Goal: Task Accomplishment & Management: Complete application form

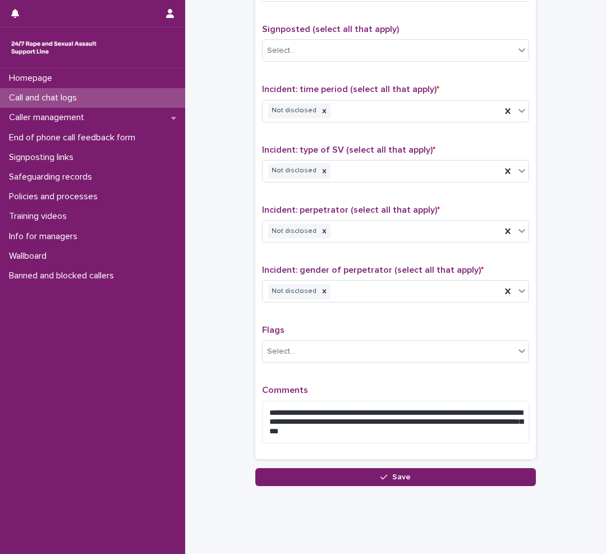
scroll to position [706, 0]
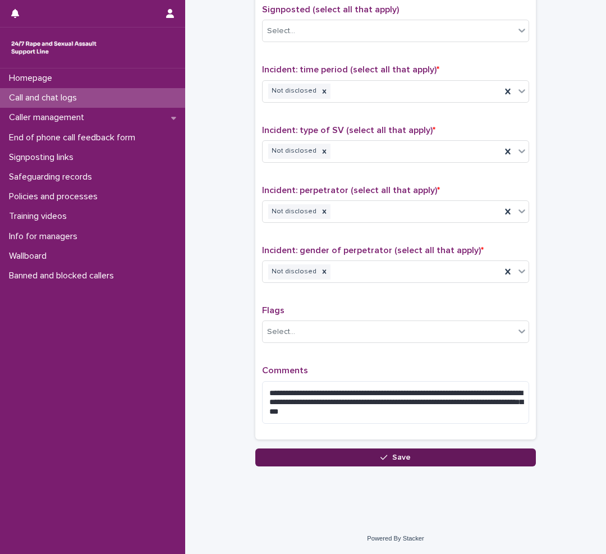
click at [368, 458] on button "Save" at bounding box center [395, 457] width 280 height 18
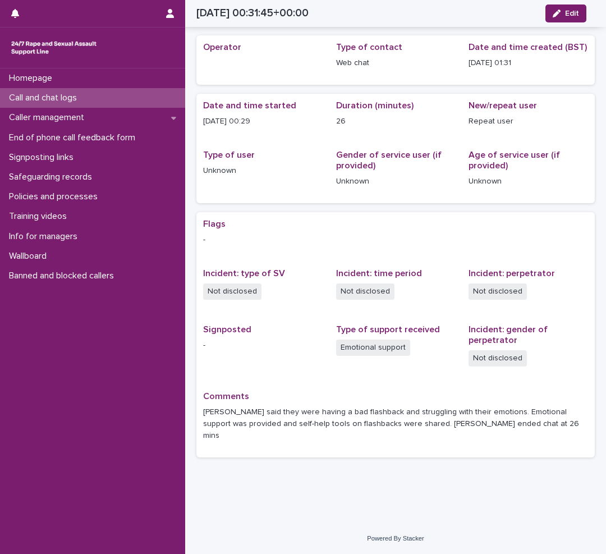
scroll to position [21, 0]
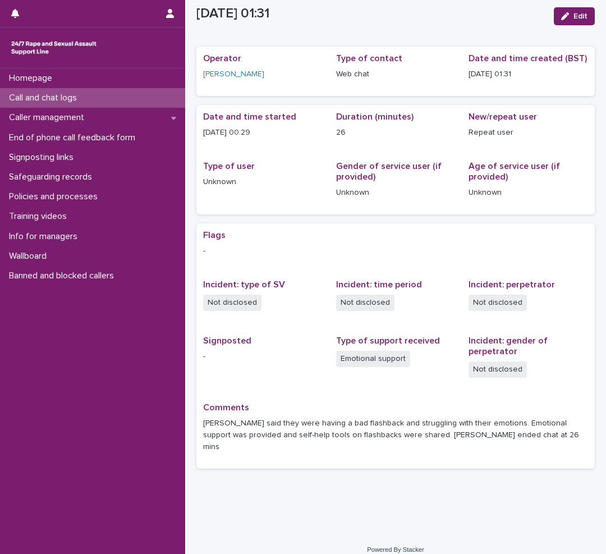
click at [40, 95] on p "Call and chat logs" at bounding box center [44, 98] width 81 height 11
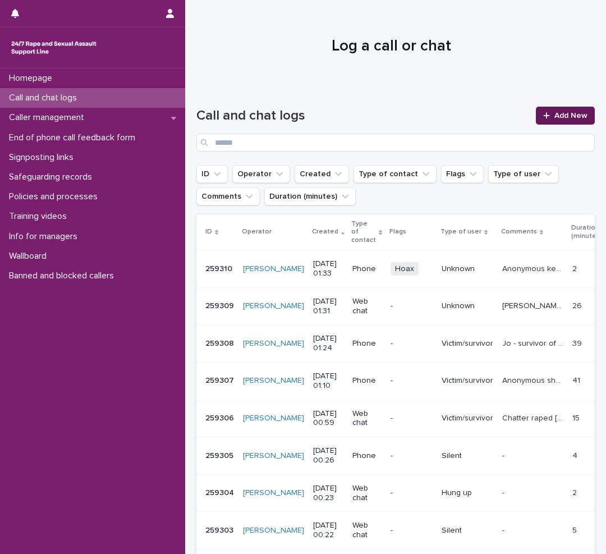
click at [570, 118] on span "Add New" at bounding box center [570, 116] width 33 height 8
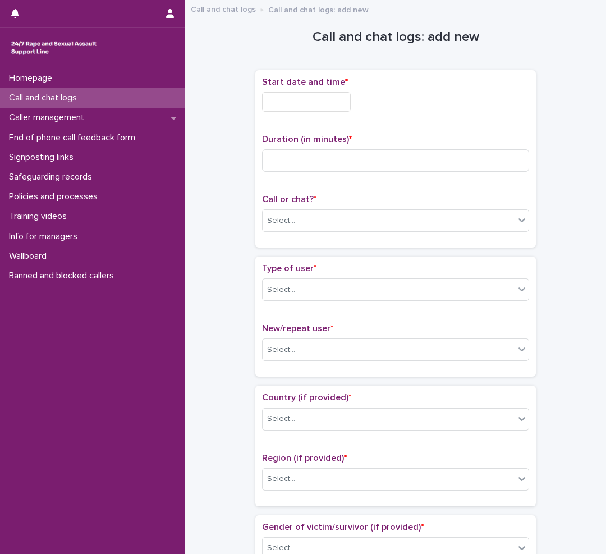
click at [293, 101] on input "text" at bounding box center [306, 102] width 89 height 20
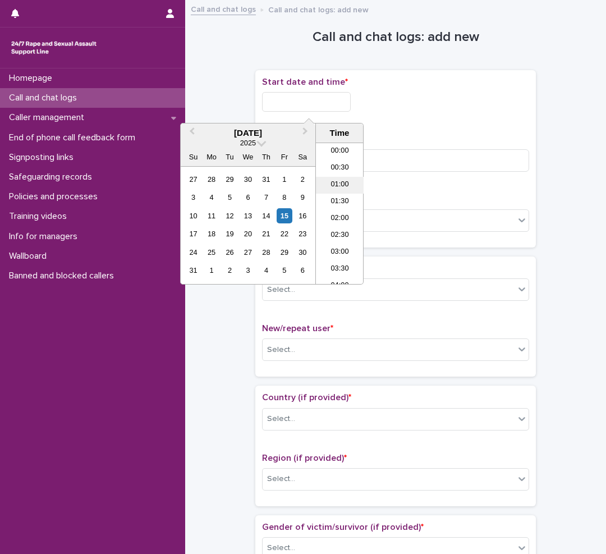
click at [338, 184] on li "01:00" at bounding box center [340, 185] width 48 height 17
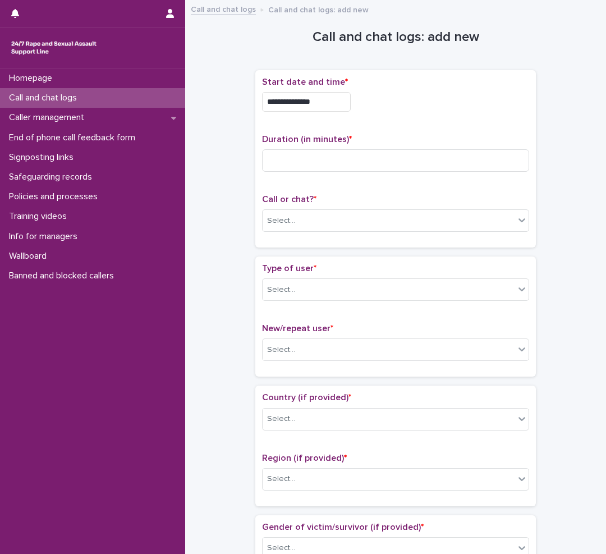
click at [322, 102] on input "**********" at bounding box center [306, 102] width 89 height 20
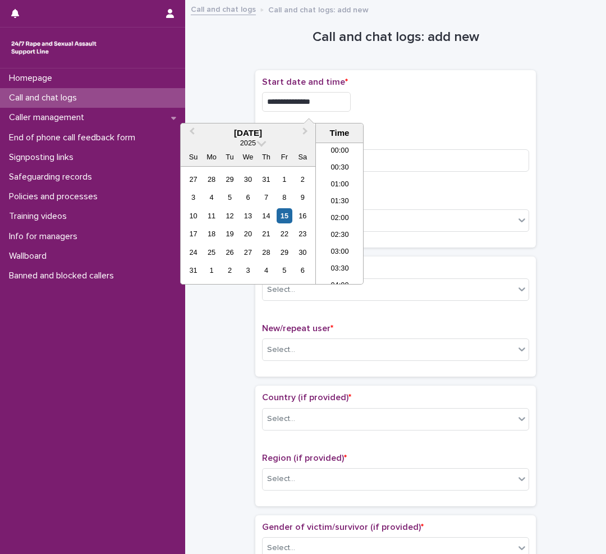
type input "**********"
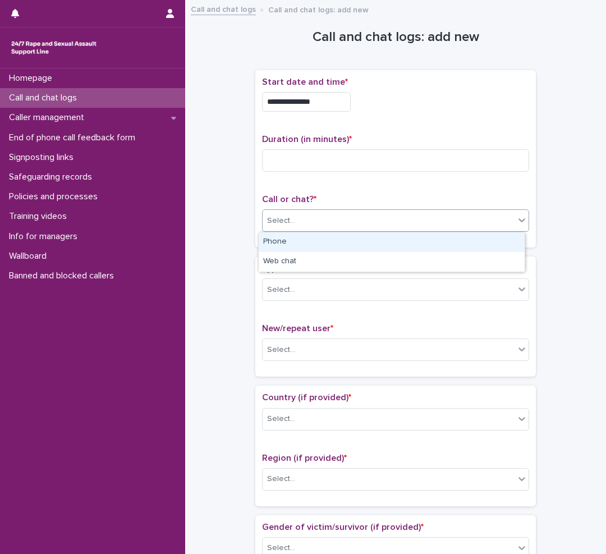
click at [351, 219] on div "Select..." at bounding box center [389, 220] width 252 height 19
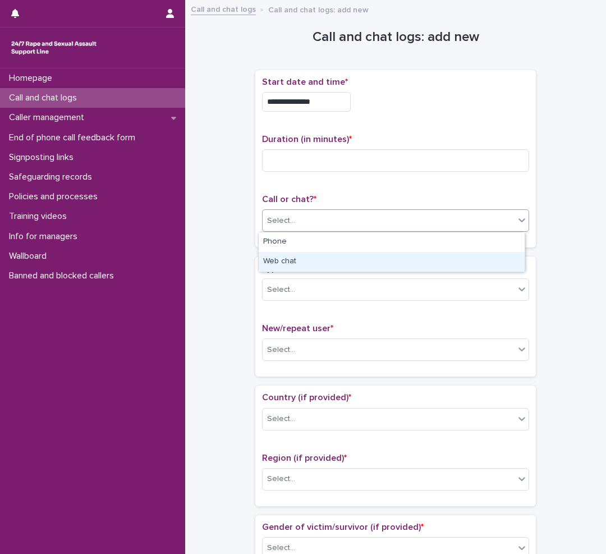
click at [307, 257] on div "Web chat" at bounding box center [392, 262] width 266 height 20
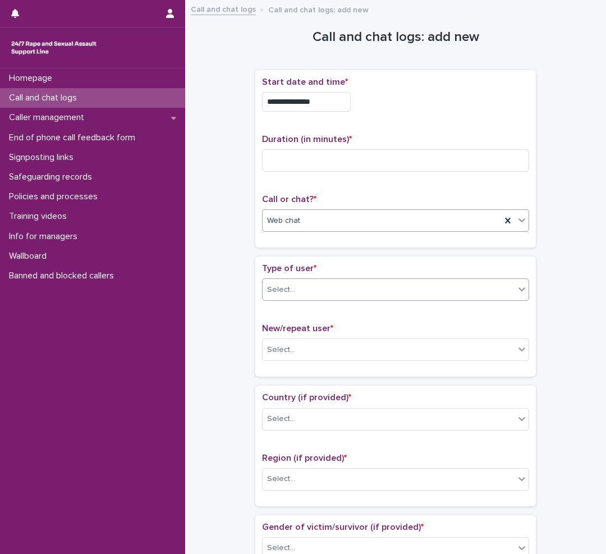
click at [312, 294] on div "Select..." at bounding box center [389, 289] width 252 height 19
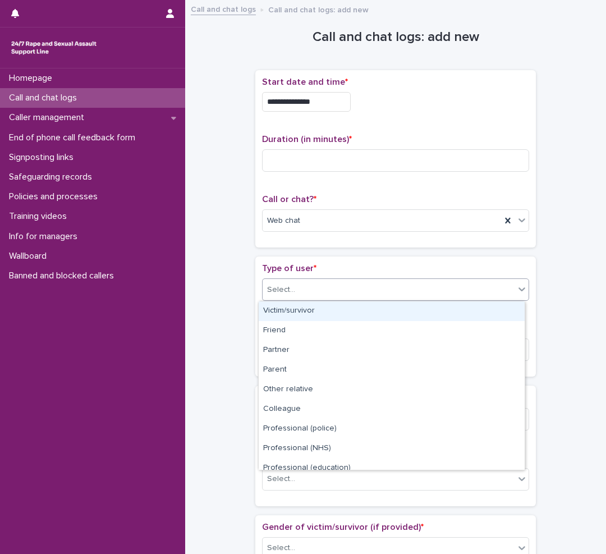
click at [309, 312] on div "Victim/survivor" at bounding box center [392, 311] width 266 height 20
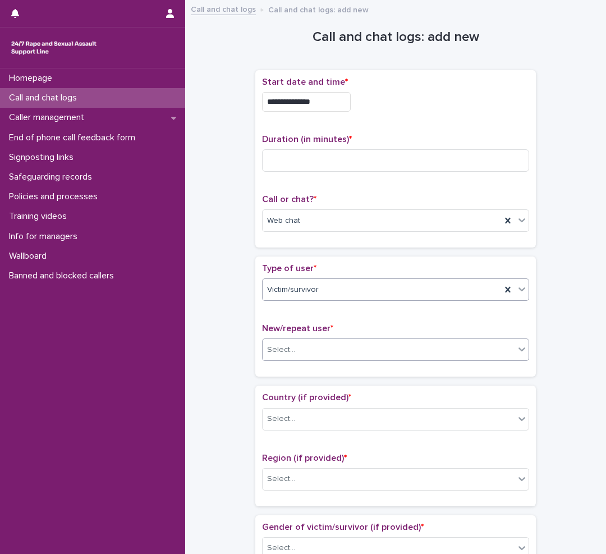
click at [284, 352] on div "Select..." at bounding box center [281, 350] width 28 height 12
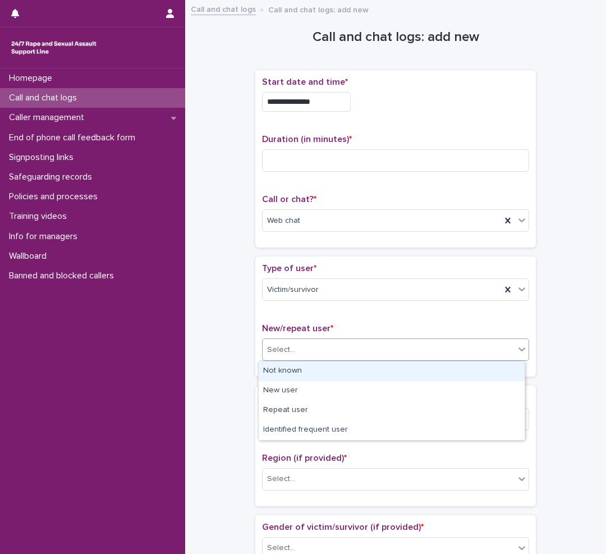
click at [311, 365] on div "Not known" at bounding box center [392, 371] width 266 height 20
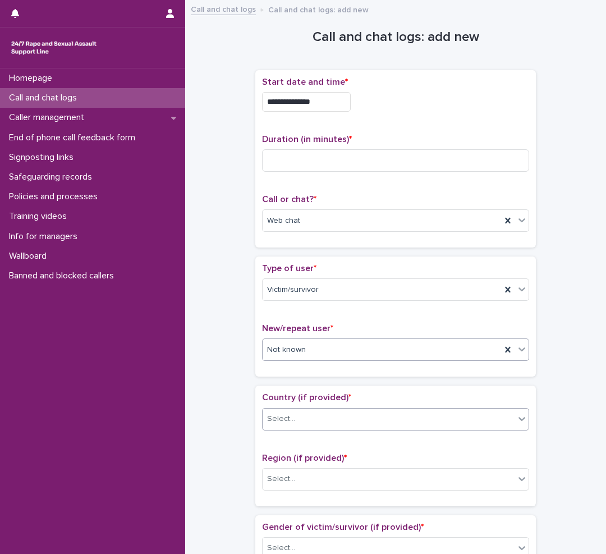
click at [292, 413] on div "Select..." at bounding box center [389, 418] width 252 height 19
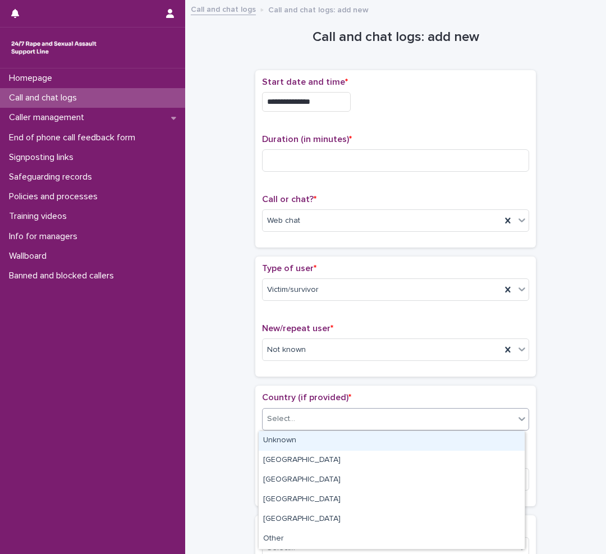
click at [284, 440] on div "Unknown" at bounding box center [392, 441] width 266 height 20
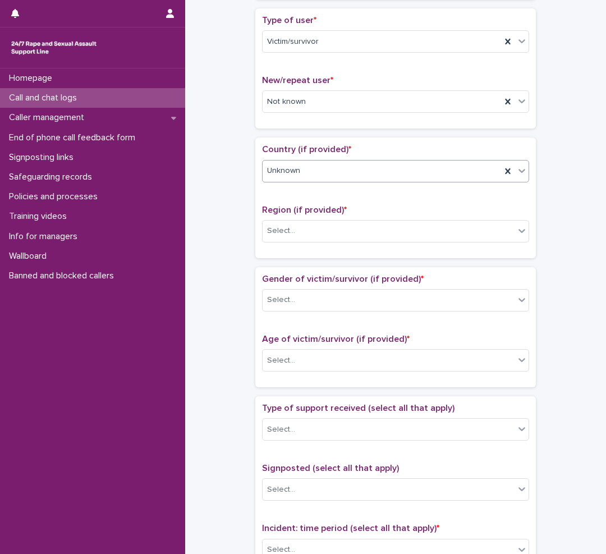
scroll to position [280, 0]
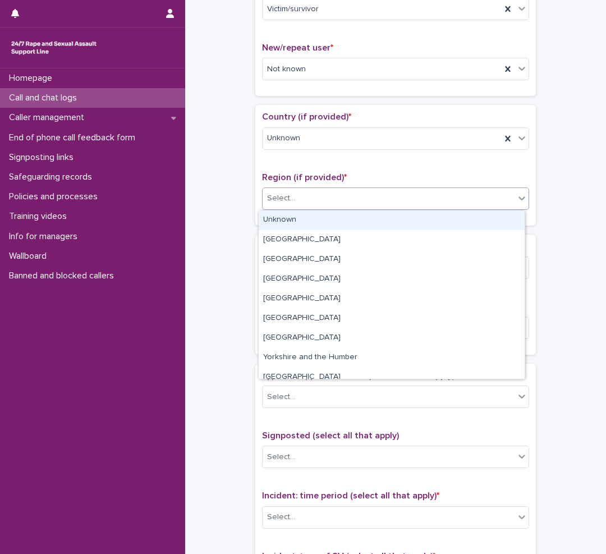
click at [288, 190] on div "Select..." at bounding box center [389, 198] width 252 height 19
click at [282, 219] on div "Unknown" at bounding box center [392, 220] width 266 height 20
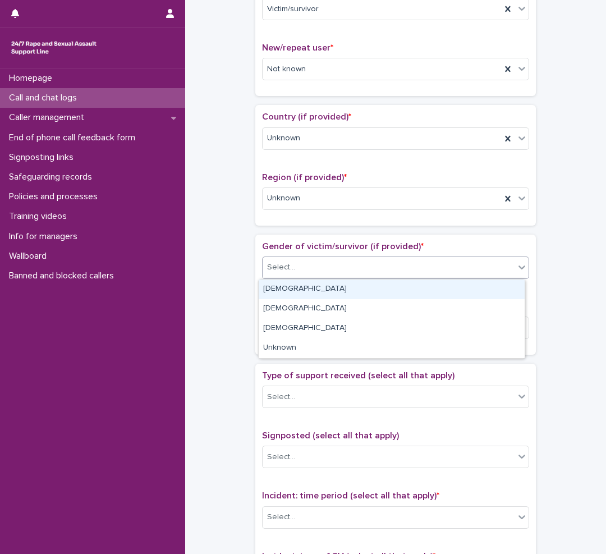
click at [279, 266] on div "Select..." at bounding box center [281, 267] width 28 height 12
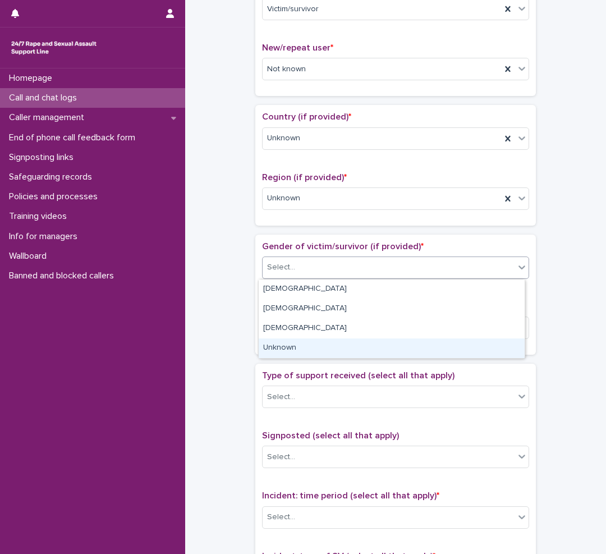
click at [280, 347] on div "Unknown" at bounding box center [392, 348] width 266 height 20
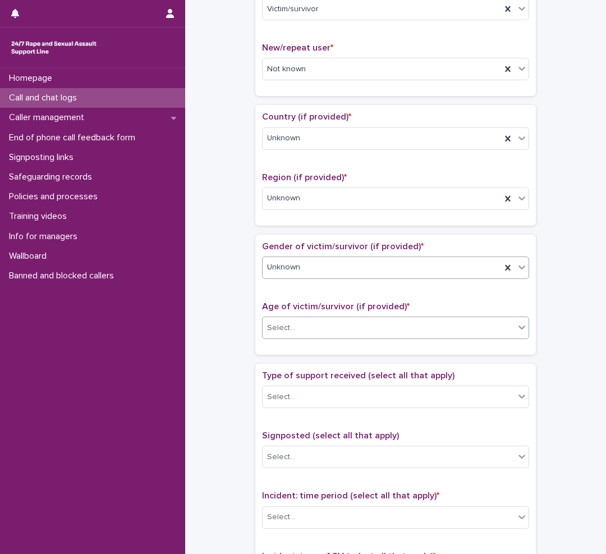
click at [297, 323] on div "Select..." at bounding box center [389, 328] width 252 height 19
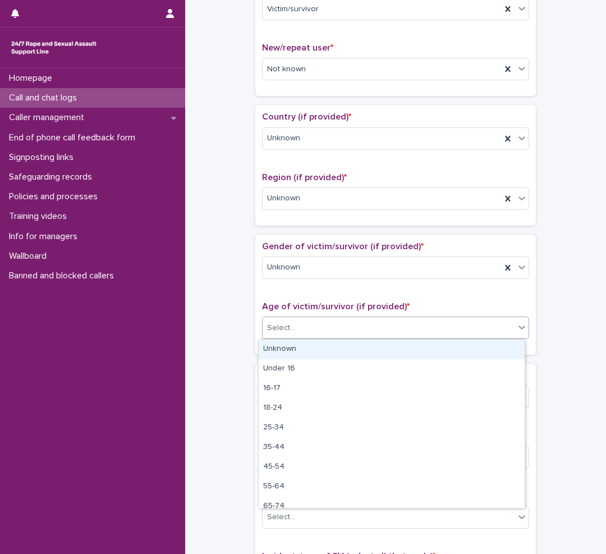
click at [292, 349] on div "Unknown" at bounding box center [392, 349] width 266 height 20
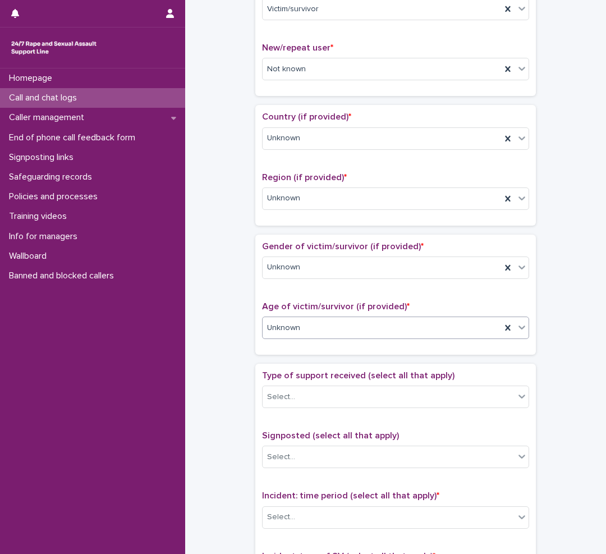
scroll to position [393, 0]
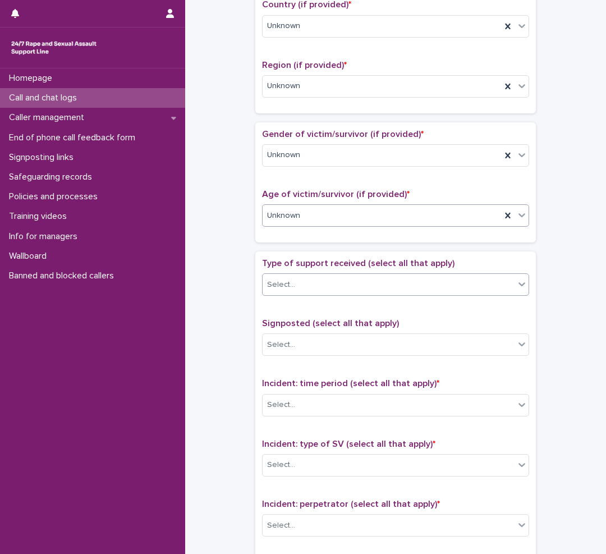
click at [284, 288] on div "Select..." at bounding box center [281, 285] width 28 height 12
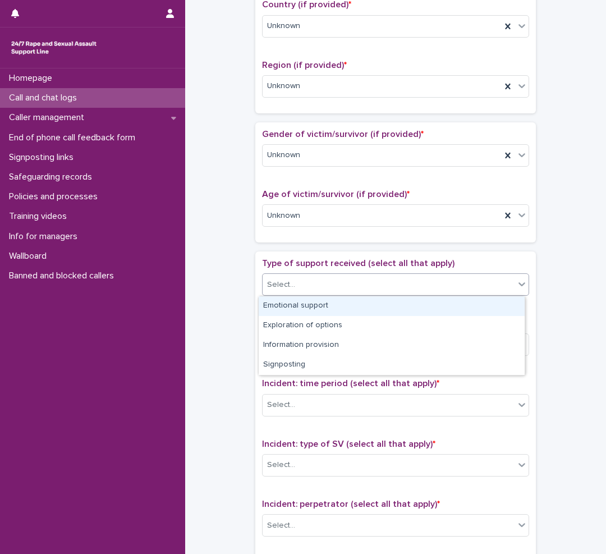
click at [278, 306] on div "Emotional support" at bounding box center [392, 306] width 266 height 20
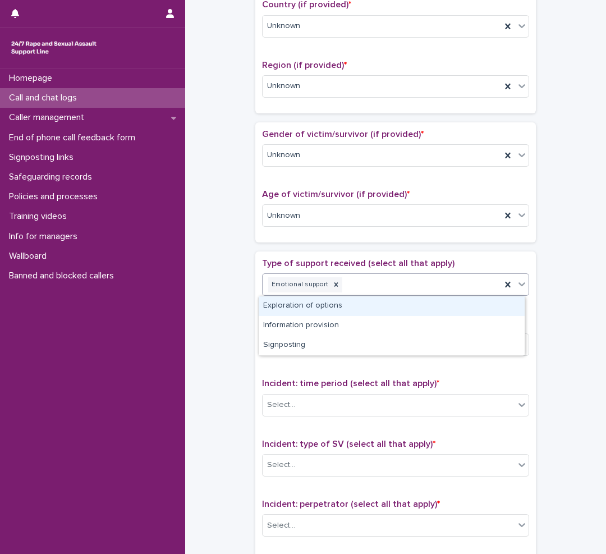
click at [359, 286] on div "Emotional support" at bounding box center [382, 285] width 238 height 20
click at [312, 307] on div "Exploration of options" at bounding box center [392, 306] width 266 height 20
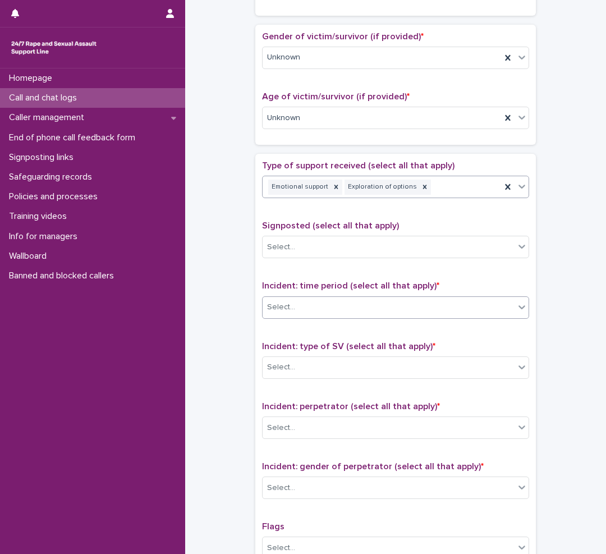
scroll to position [505, 0]
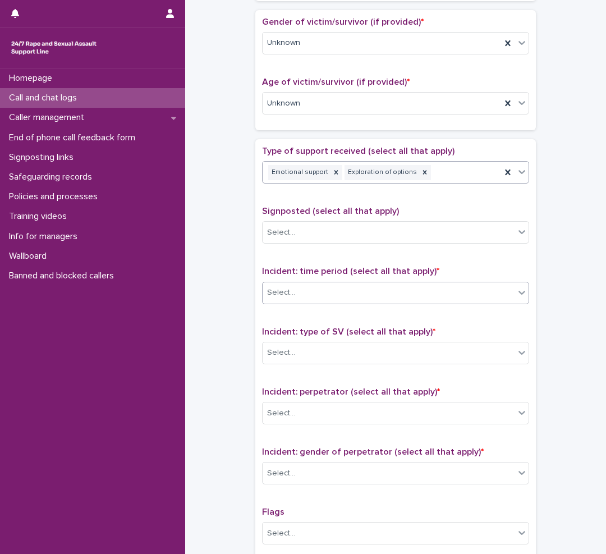
click at [300, 297] on div "Select..." at bounding box center [389, 292] width 252 height 19
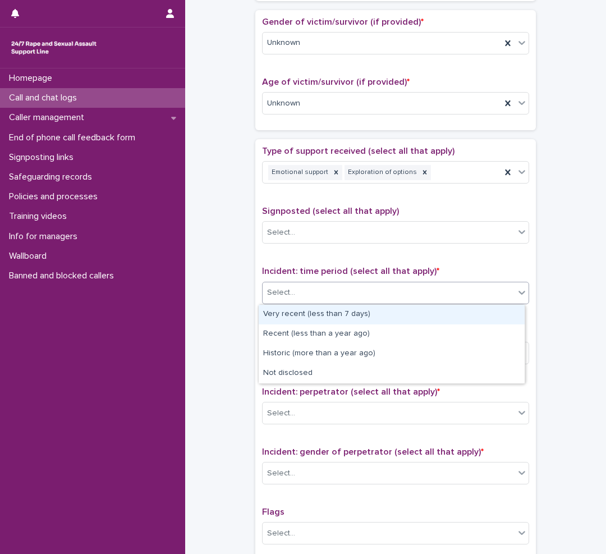
click at [314, 315] on div "Very recent (less than 7 days)" at bounding box center [392, 315] width 266 height 20
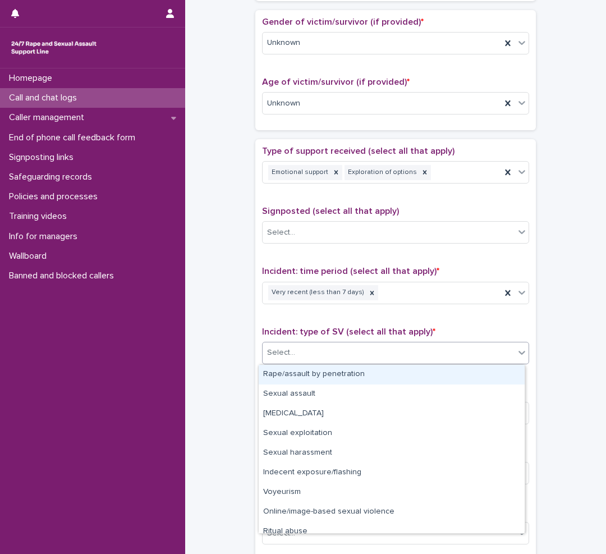
click at [293, 358] on div "Select..." at bounding box center [389, 352] width 252 height 19
click at [298, 350] on div "Select..." at bounding box center [389, 352] width 252 height 19
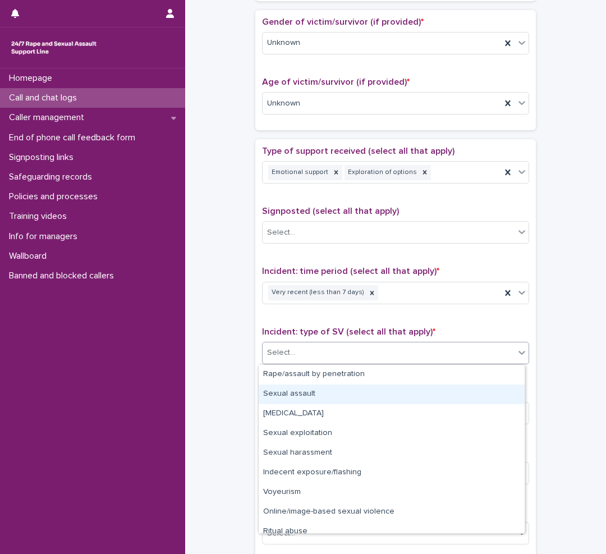
click at [288, 390] on div "Sexual assault" at bounding box center [392, 394] width 266 height 20
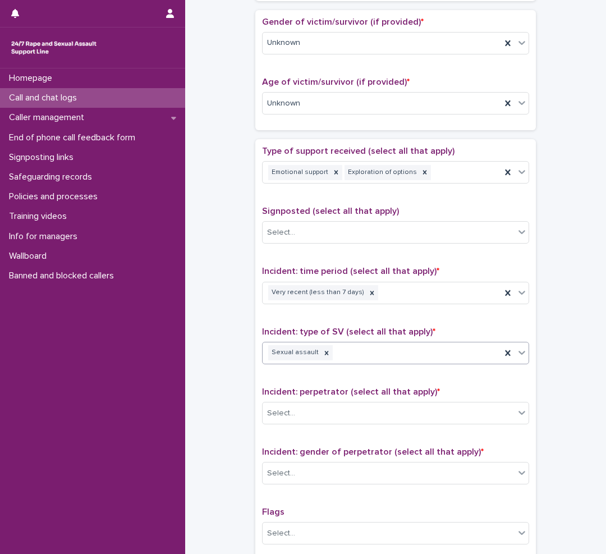
scroll to position [561, 0]
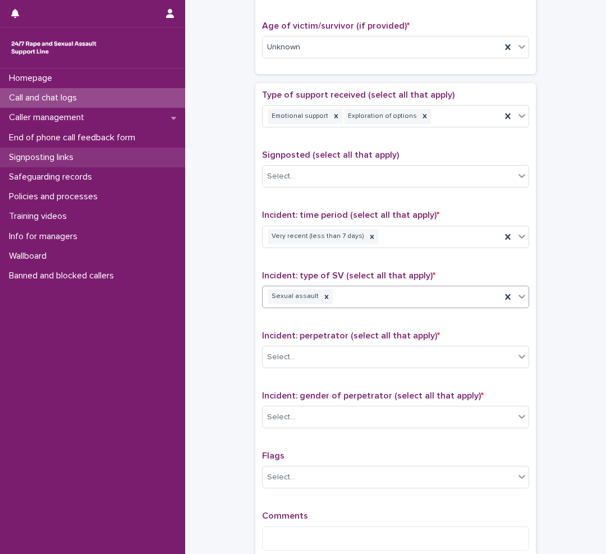
click at [99, 158] on div "Signposting links" at bounding box center [92, 158] width 185 height 20
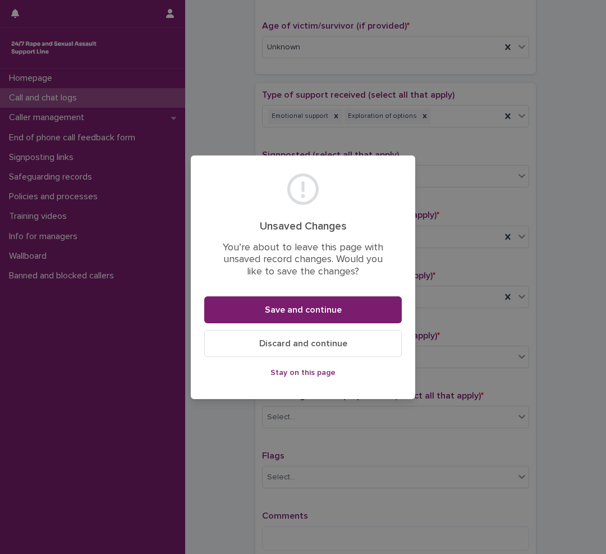
click at [286, 342] on span "Discard and continue" at bounding box center [303, 343] width 88 height 9
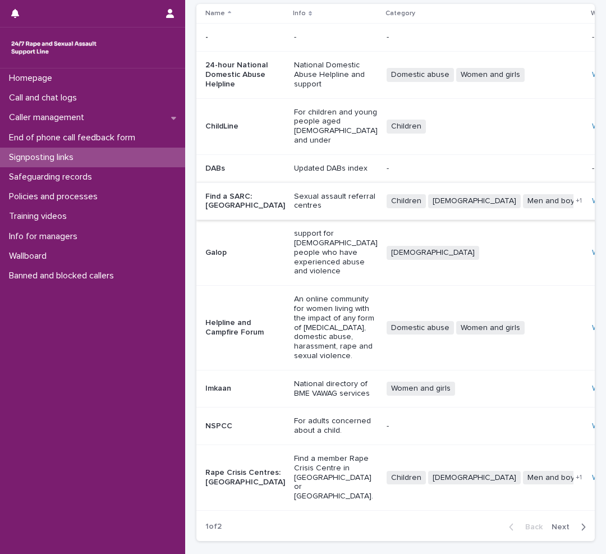
scroll to position [122, 0]
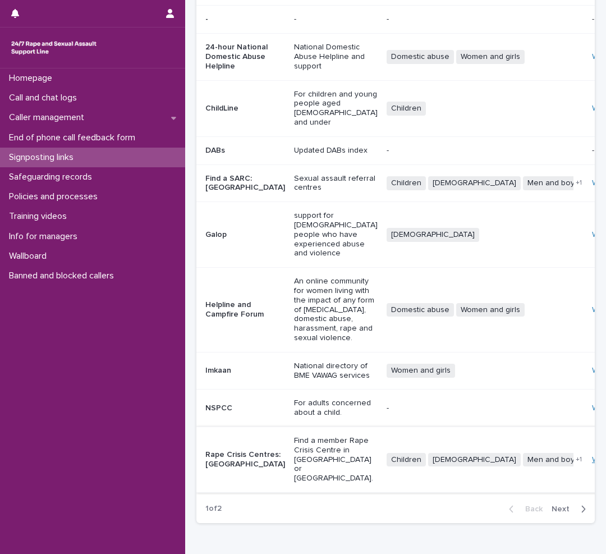
click at [592, 455] on link "Website" at bounding box center [606, 459] width 29 height 8
click at [592, 179] on link "Website" at bounding box center [606, 183] width 29 height 8
click at [84, 98] on p "Call and chat logs" at bounding box center [44, 98] width 81 height 11
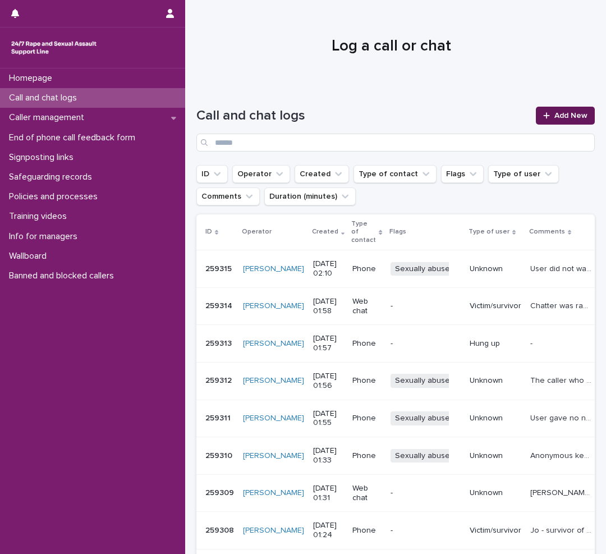
click at [554, 113] on span "Add New" at bounding box center [570, 116] width 33 height 8
click at [546, 114] on div at bounding box center [548, 116] width 11 height 8
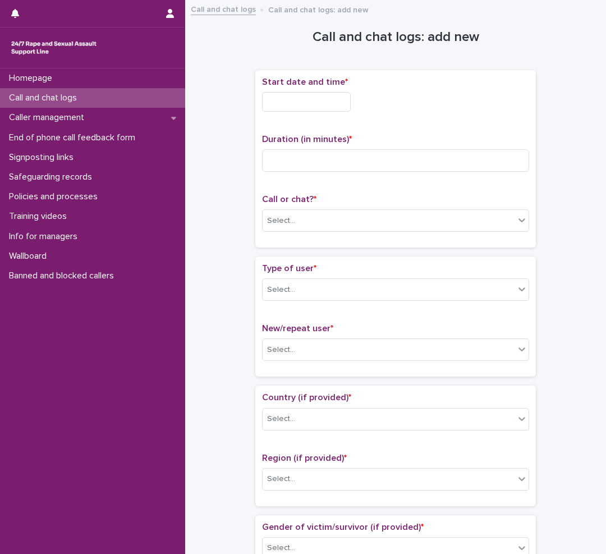
click at [305, 103] on input "text" at bounding box center [306, 102] width 89 height 20
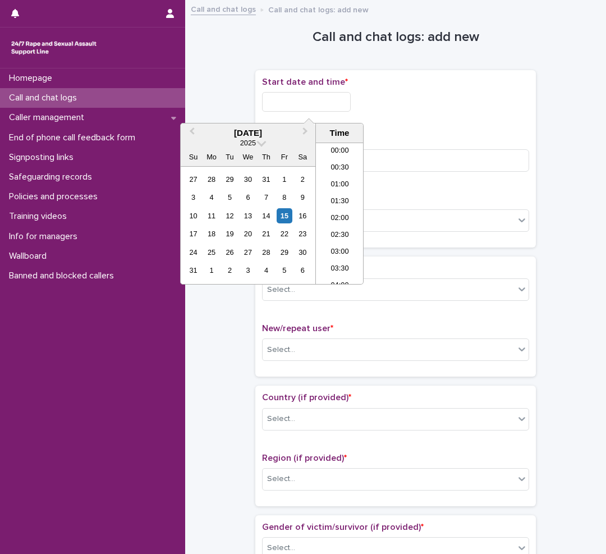
scroll to position [22, 0]
click at [336, 210] on li "02:30" at bounding box center [340, 213] width 48 height 17
type input "**********"
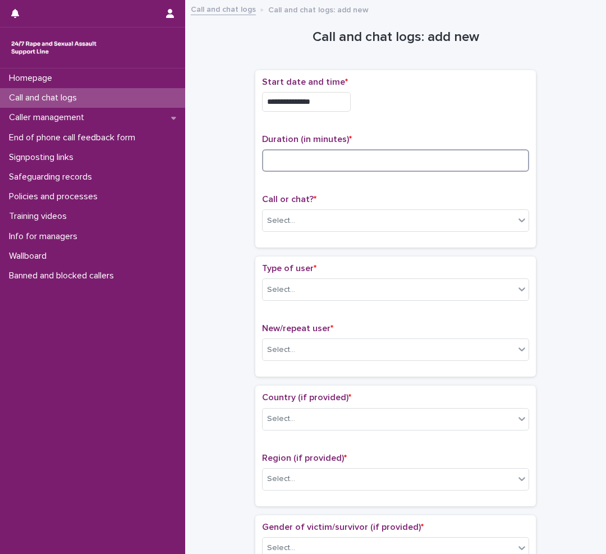
click at [281, 163] on input at bounding box center [395, 160] width 267 height 22
click at [291, 160] on input "**" at bounding box center [395, 160] width 267 height 22
type input "**"
click at [302, 221] on div "Select..." at bounding box center [389, 220] width 252 height 19
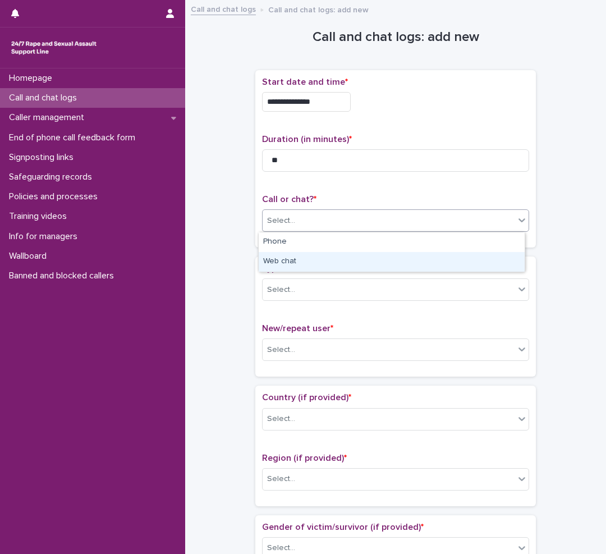
click at [283, 262] on div "Web chat" at bounding box center [392, 262] width 266 height 20
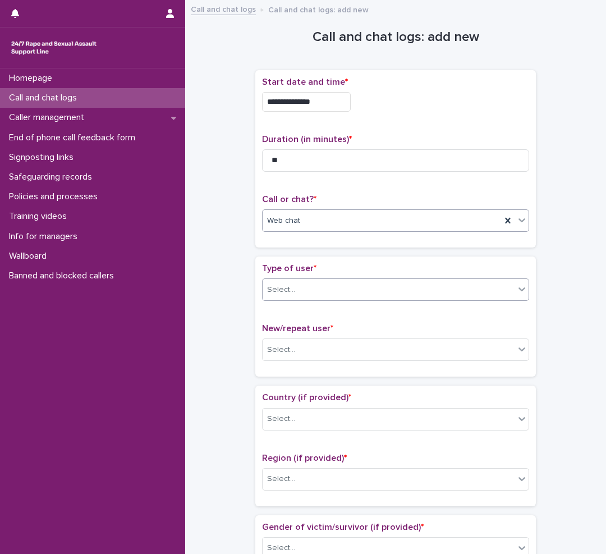
scroll to position [56, 0]
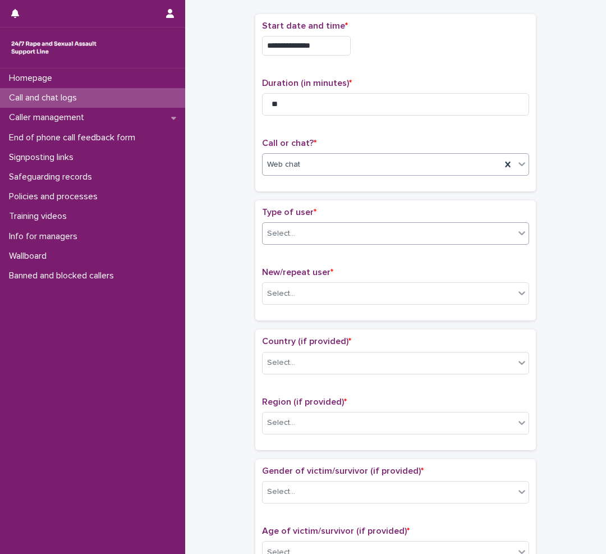
click at [302, 231] on div "Select..." at bounding box center [389, 233] width 252 height 19
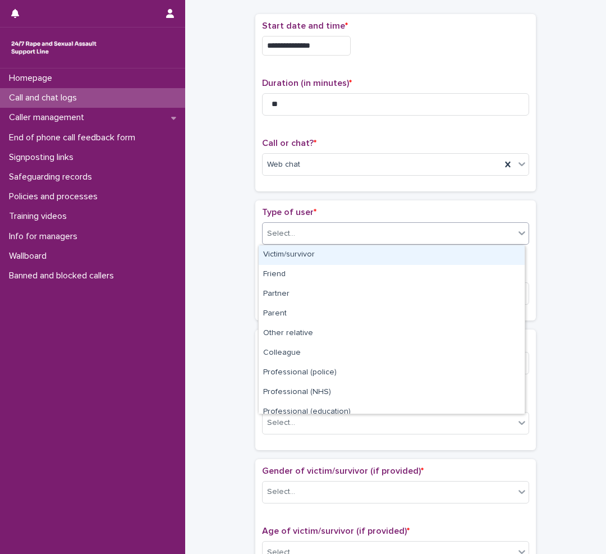
click at [306, 249] on div "Victim/survivor" at bounding box center [392, 255] width 266 height 20
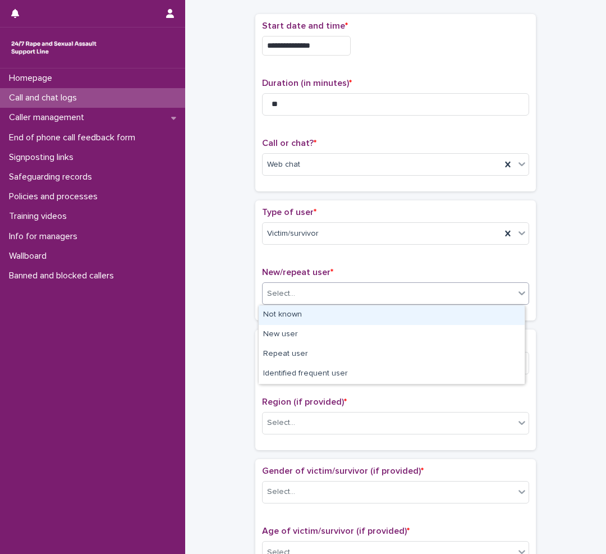
click at [285, 297] on div "Select..." at bounding box center [281, 294] width 28 height 12
click at [287, 312] on div "Not known" at bounding box center [392, 315] width 266 height 20
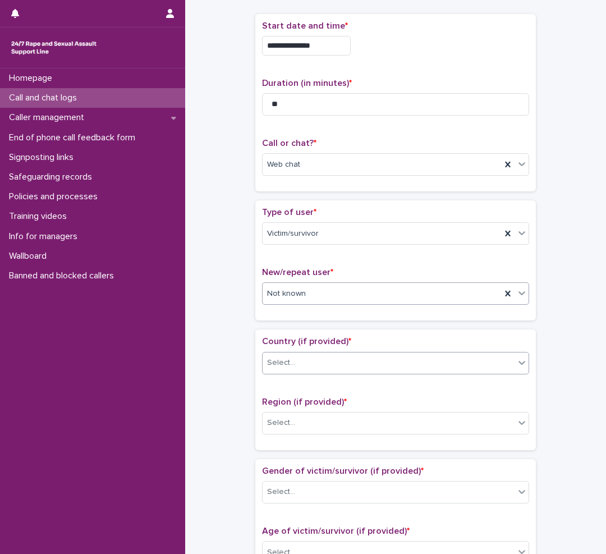
click at [289, 352] on div "Select..." at bounding box center [395, 363] width 267 height 22
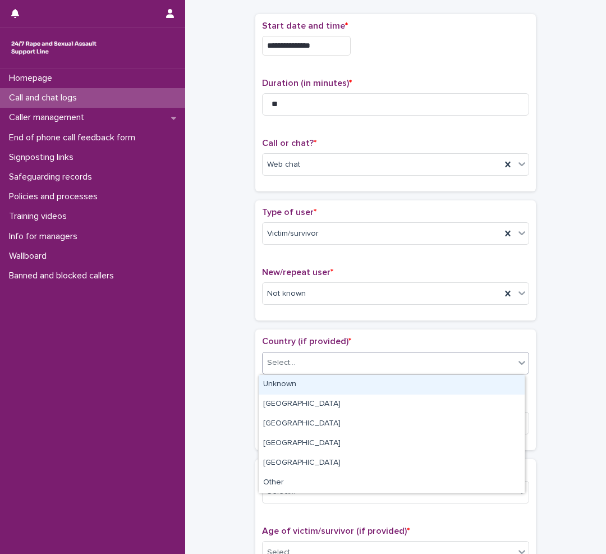
click at [296, 383] on div "Unknown" at bounding box center [392, 385] width 266 height 20
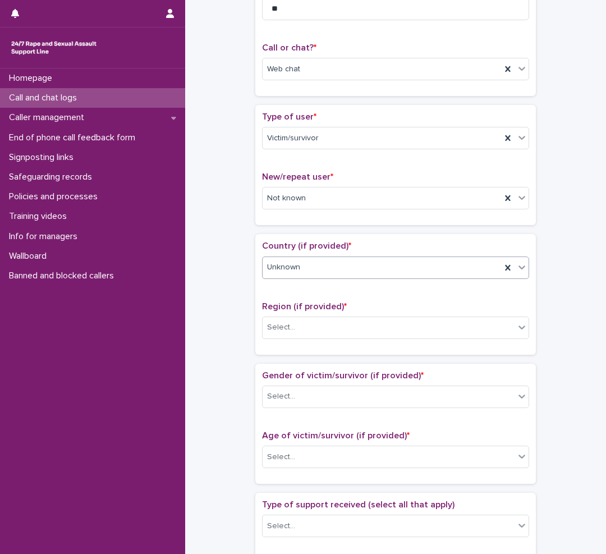
scroll to position [168, 0]
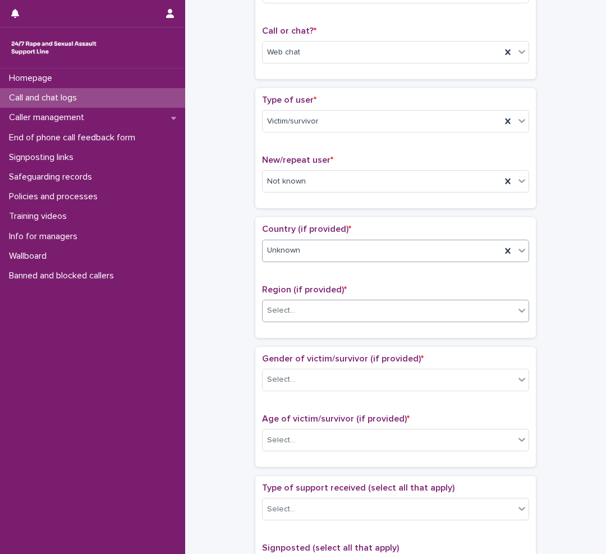
click at [304, 315] on div "Select..." at bounding box center [389, 310] width 252 height 19
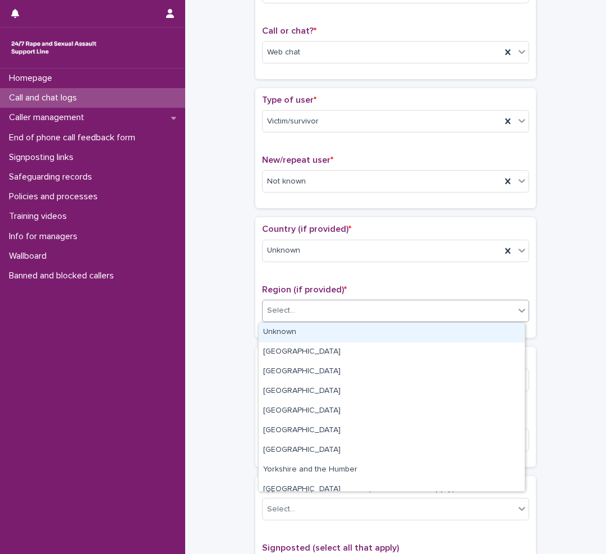
click at [286, 332] on div "Unknown" at bounding box center [392, 333] width 266 height 20
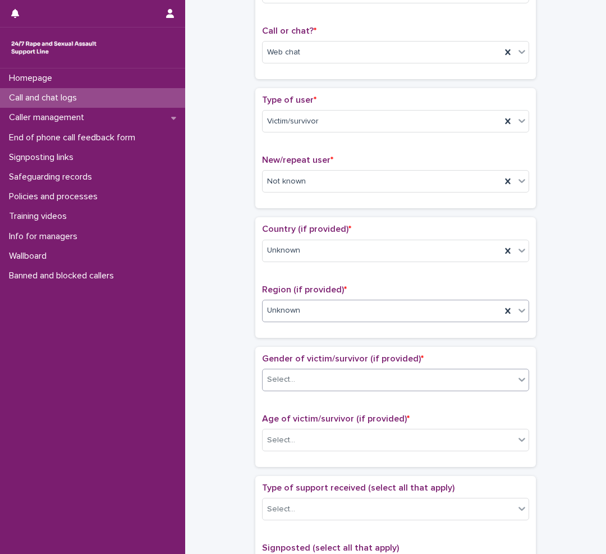
click at [279, 380] on div "Select..." at bounding box center [281, 380] width 28 height 12
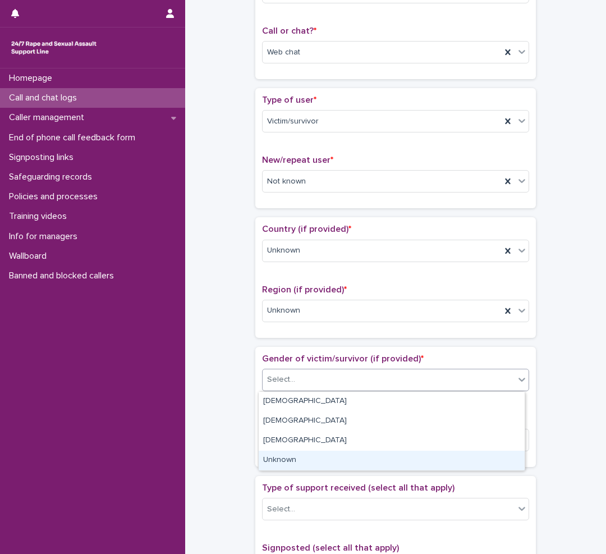
click at [296, 458] on div "Unknown" at bounding box center [392, 460] width 266 height 20
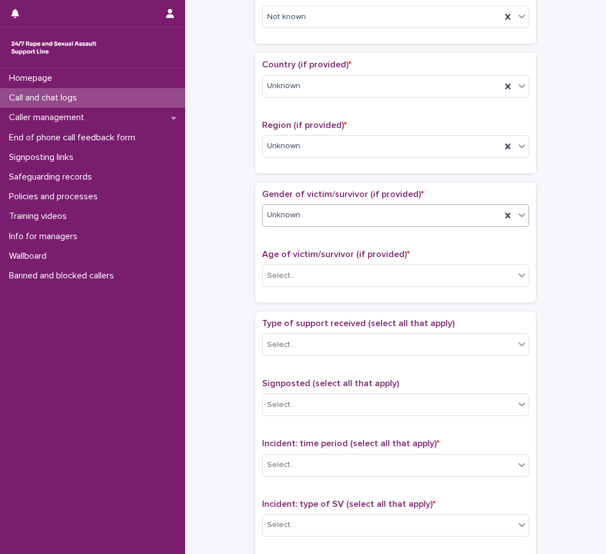
scroll to position [337, 0]
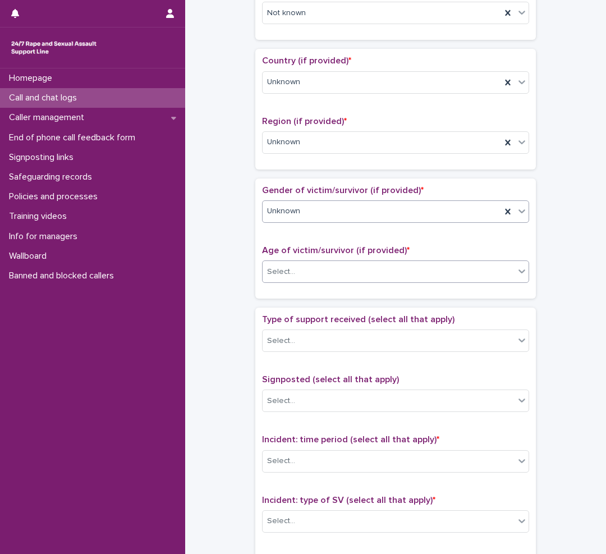
click at [296, 271] on input "text" at bounding box center [296, 272] width 1 height 10
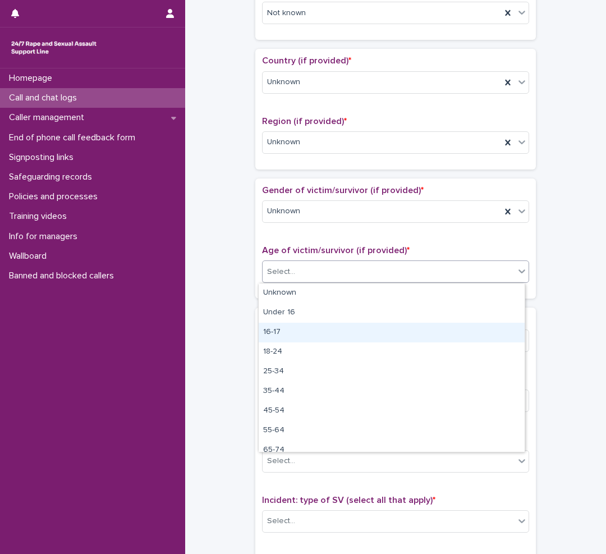
click at [279, 333] on div "16-17" at bounding box center [392, 333] width 266 height 20
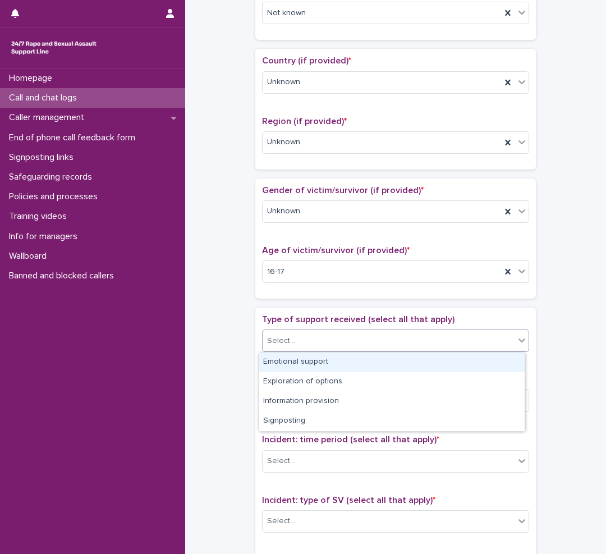
click at [289, 340] on div "Select..." at bounding box center [281, 341] width 28 height 12
click at [294, 359] on div "Emotional support" at bounding box center [392, 362] width 266 height 20
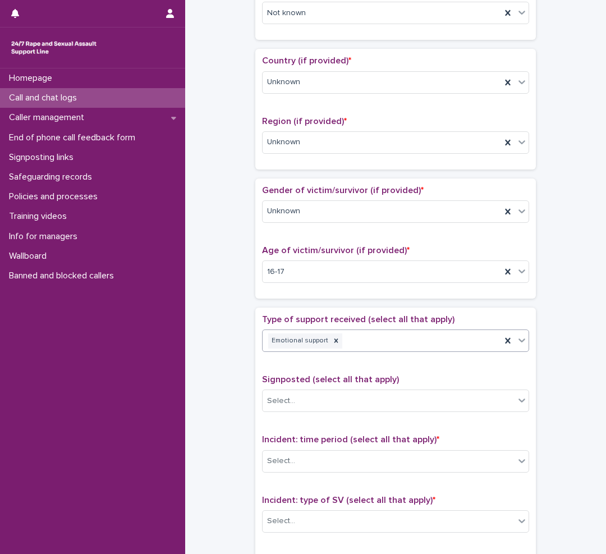
click at [376, 331] on div "Emotional support" at bounding box center [382, 341] width 238 height 20
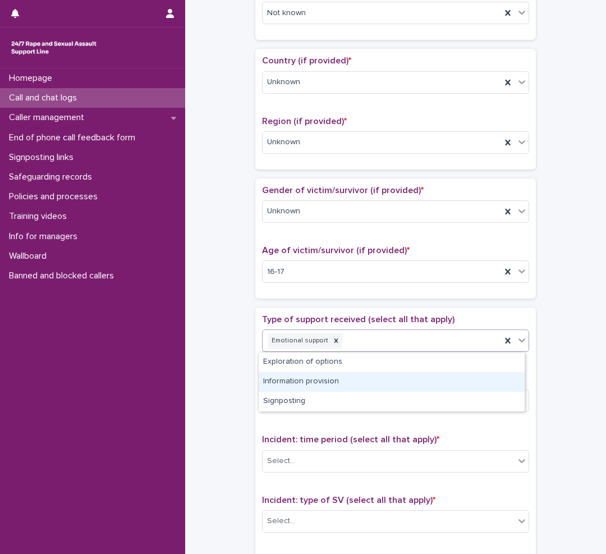
click at [294, 383] on div "Information provision" at bounding box center [392, 382] width 266 height 20
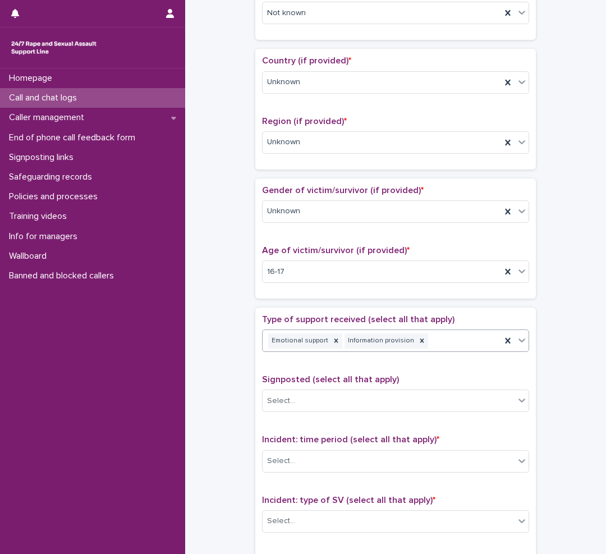
click at [448, 340] on div "Emotional support Information provision" at bounding box center [382, 341] width 238 height 20
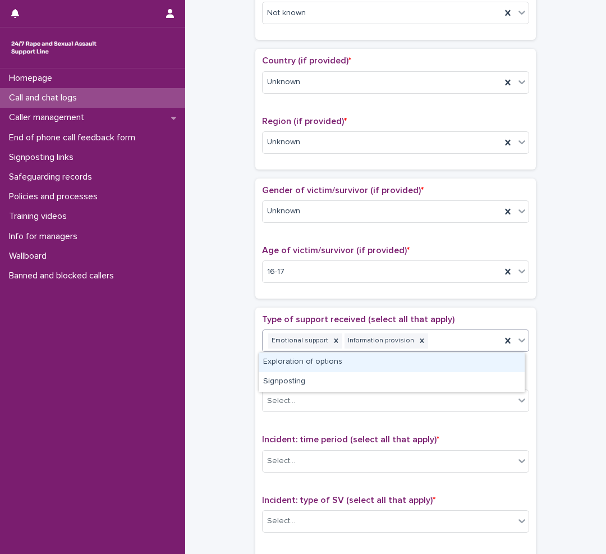
click at [375, 361] on div "Exploration of options" at bounding box center [392, 362] width 266 height 20
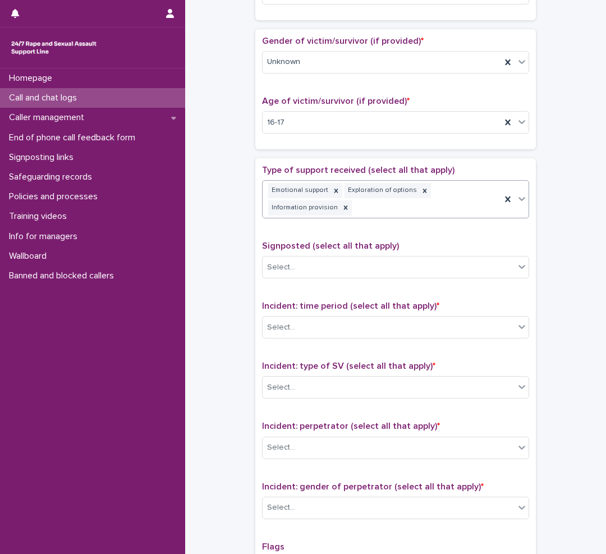
scroll to position [513, 0]
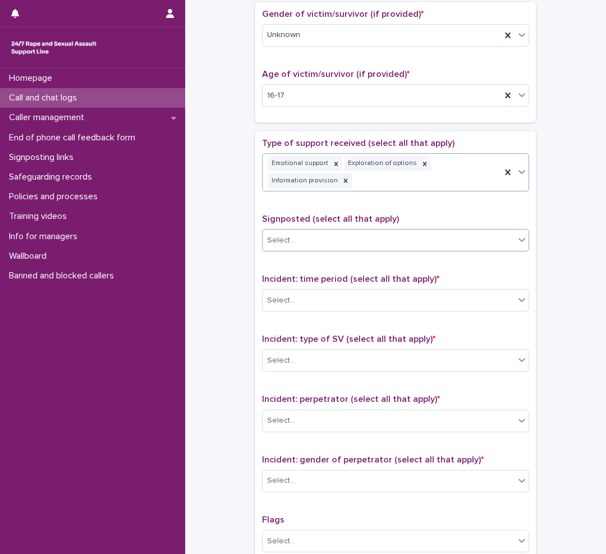
click at [307, 242] on div "Select..." at bounding box center [389, 240] width 252 height 19
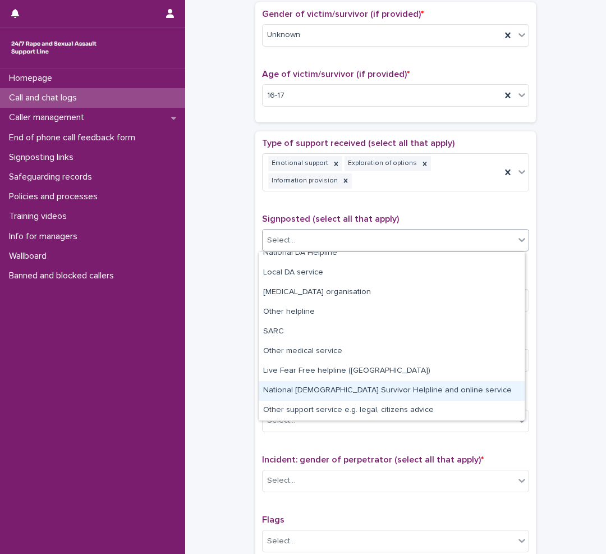
scroll to position [0, 0]
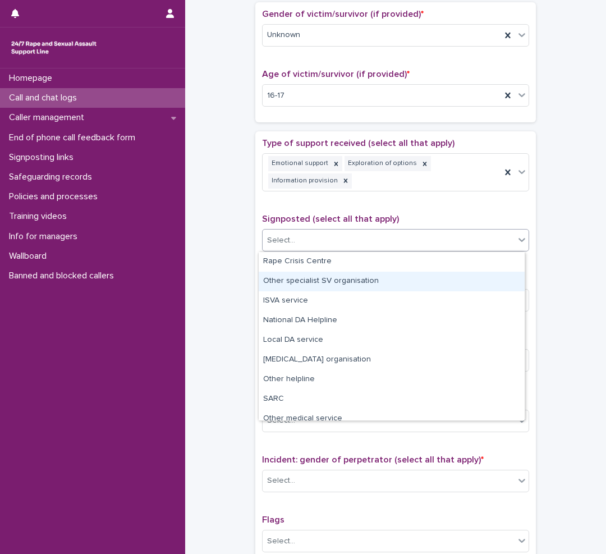
click at [306, 281] on div "Other specialist SV organisation" at bounding box center [392, 281] width 266 height 20
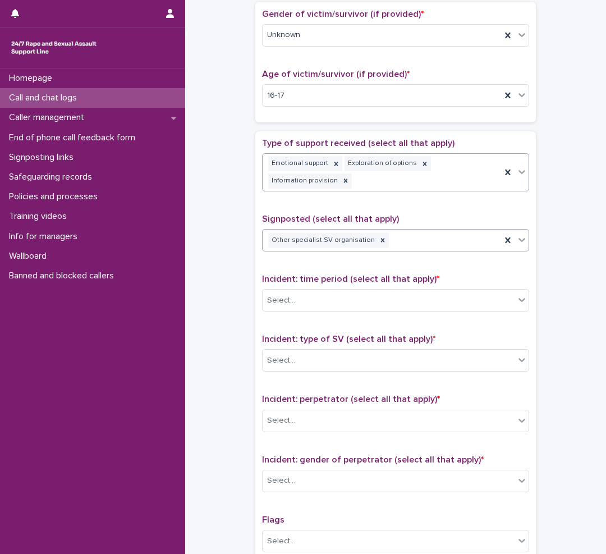
click at [396, 183] on div "Emotional support Exploration of options Information provision" at bounding box center [382, 172] width 238 height 37
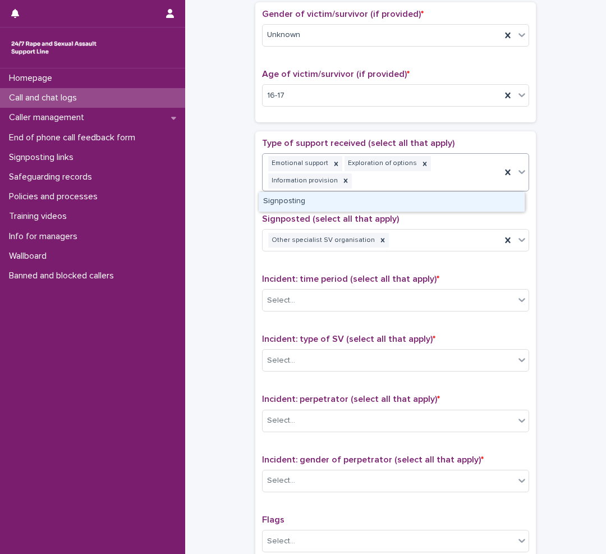
click at [308, 203] on div "Signposting" at bounding box center [392, 202] width 266 height 20
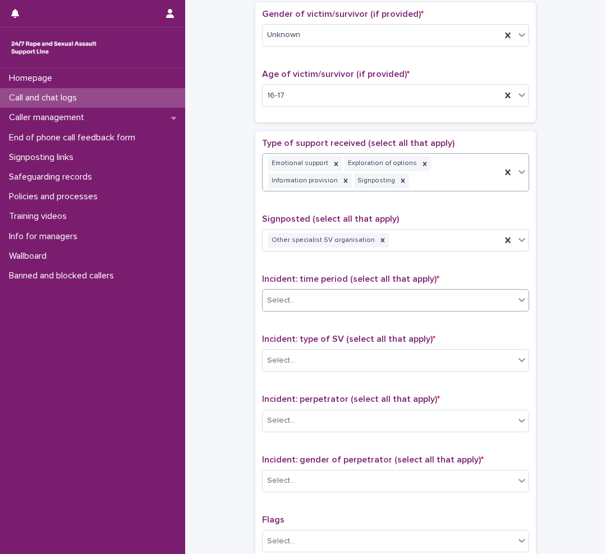
click at [299, 291] on div "Select..." at bounding box center [389, 300] width 252 height 19
click at [303, 302] on div "Select..." at bounding box center [389, 300] width 252 height 19
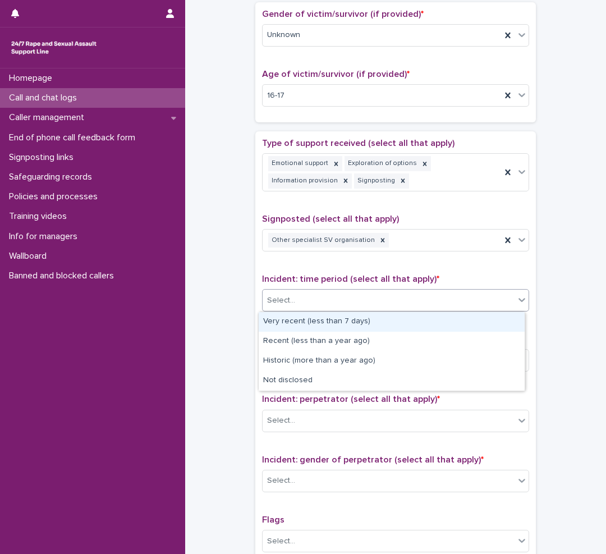
click at [287, 319] on div "Very recent (less than 7 days)" at bounding box center [392, 322] width 266 height 20
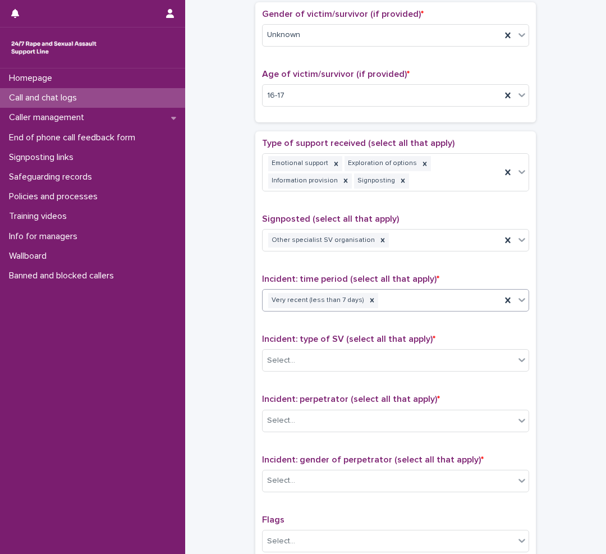
scroll to position [569, 0]
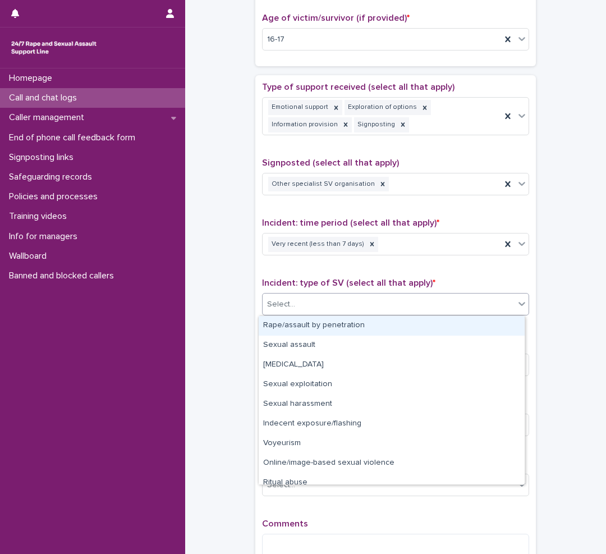
click at [315, 303] on div "Select..." at bounding box center [389, 304] width 252 height 19
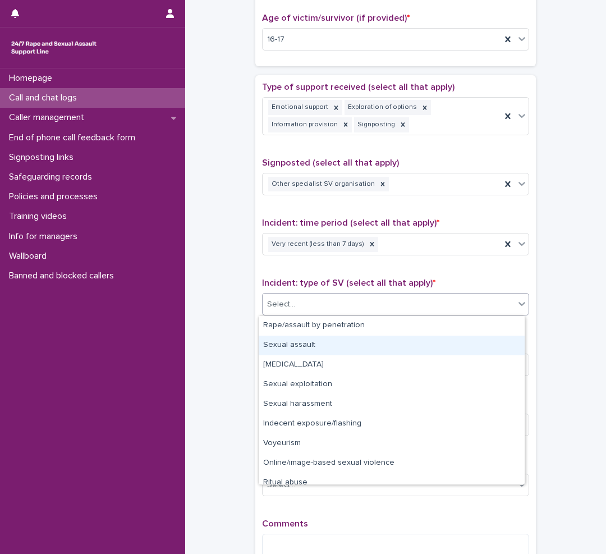
click at [277, 340] on div "Sexual assault" at bounding box center [392, 345] width 266 height 20
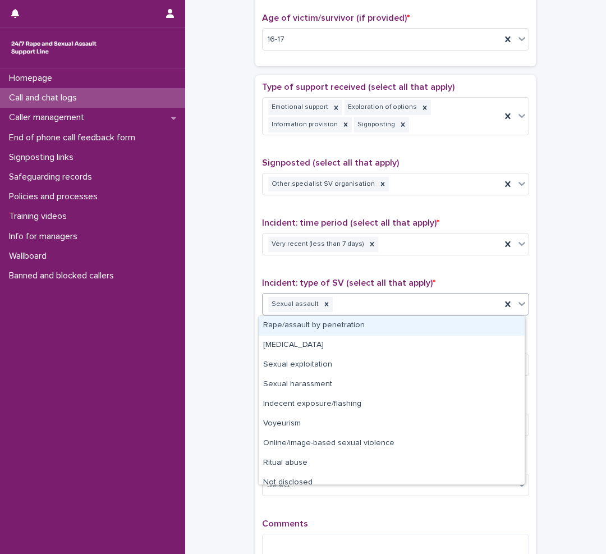
click at [357, 297] on div "Sexual assault" at bounding box center [382, 304] width 238 height 20
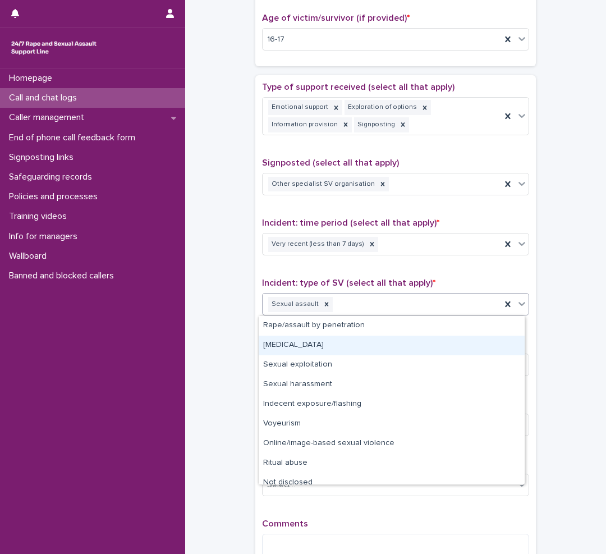
click at [307, 340] on div "[MEDICAL_DATA]" at bounding box center [392, 345] width 266 height 20
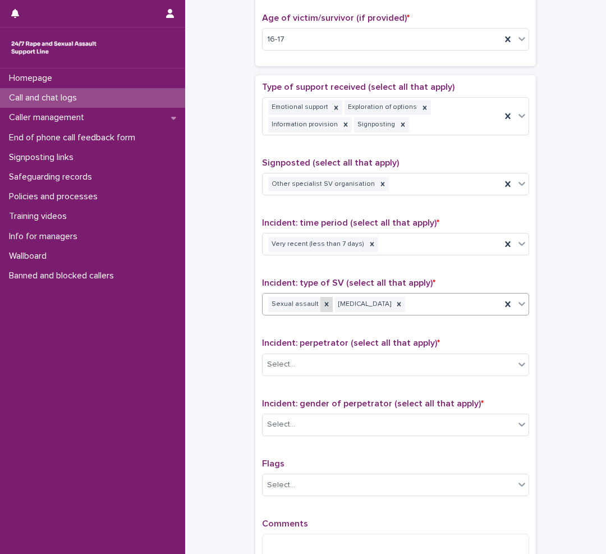
click at [323, 307] on icon at bounding box center [327, 304] width 8 height 8
click at [294, 362] on div "Select..." at bounding box center [389, 364] width 252 height 19
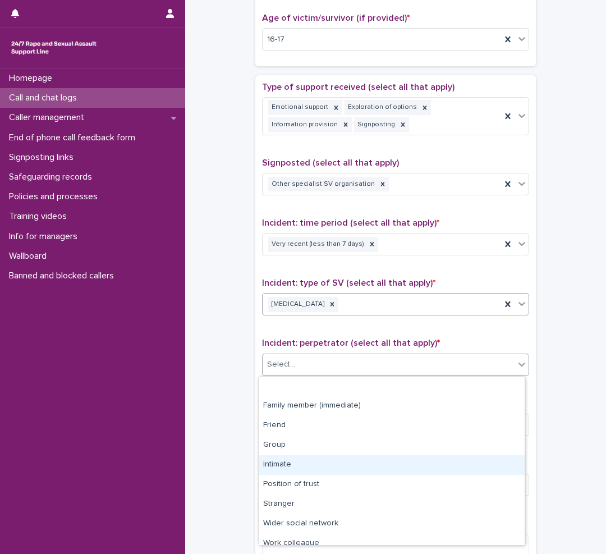
scroll to position [48, 0]
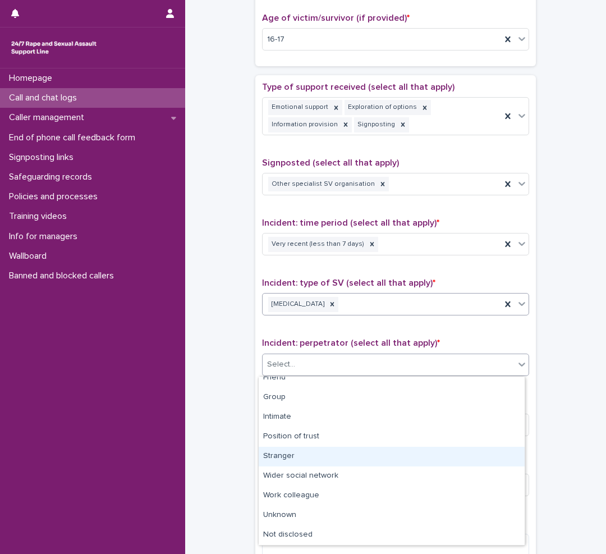
click at [303, 452] on div "Stranger" at bounding box center [392, 457] width 266 height 20
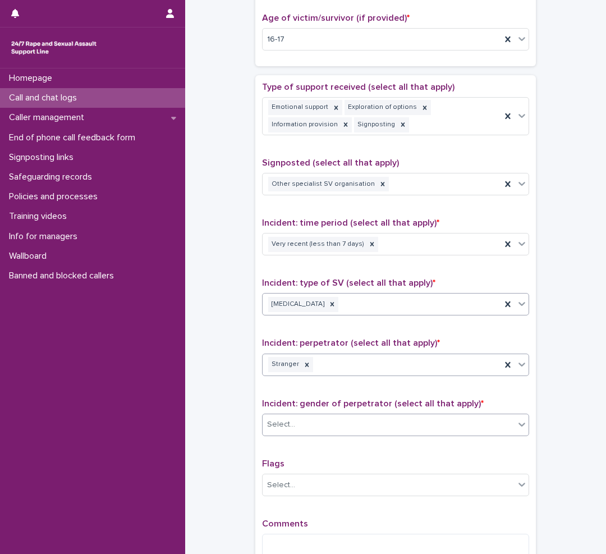
click at [324, 424] on div "Select..." at bounding box center [389, 424] width 252 height 19
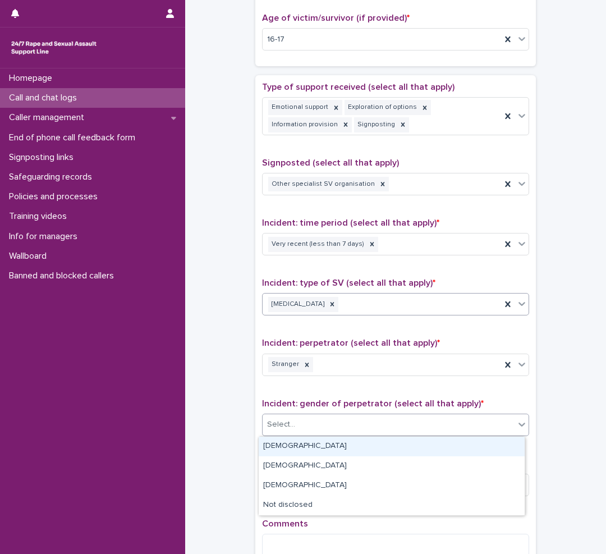
click at [300, 445] on div "[DEMOGRAPHIC_DATA]" at bounding box center [392, 446] width 266 height 20
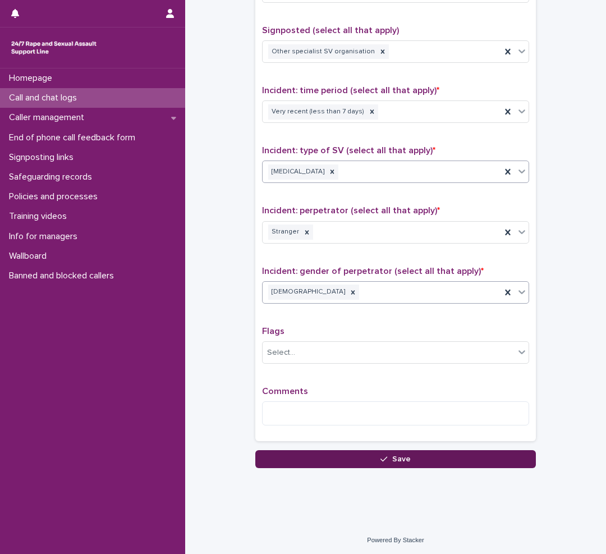
scroll to position [703, 0]
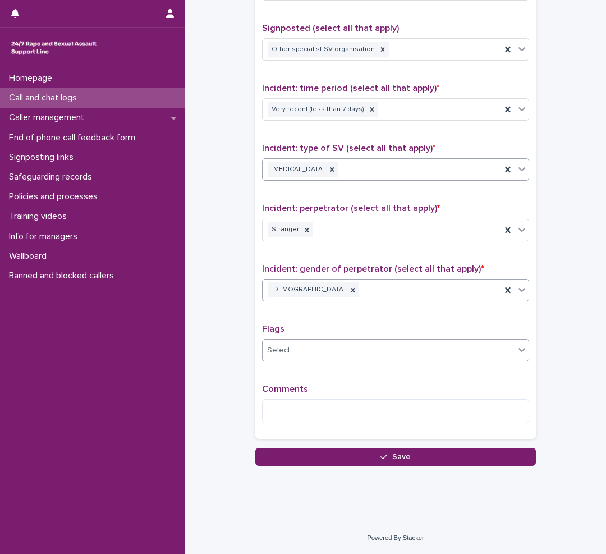
click at [303, 349] on div "Select..." at bounding box center [389, 350] width 252 height 19
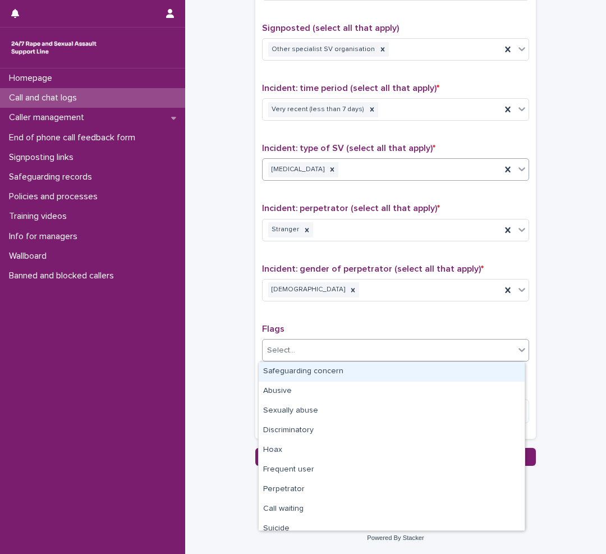
click at [314, 339] on div "Select..." at bounding box center [395, 350] width 267 height 22
click at [293, 370] on div "Safeguarding concern" at bounding box center [392, 372] width 266 height 20
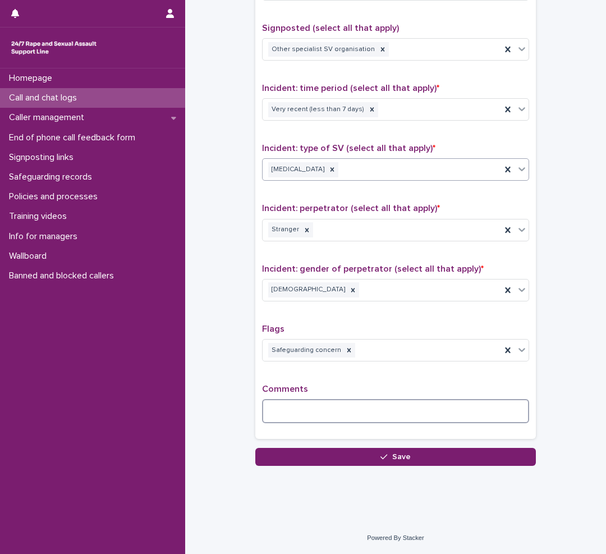
click at [294, 416] on textarea at bounding box center [395, 411] width 267 height 24
click at [287, 411] on textarea "**********" at bounding box center [395, 411] width 267 height 24
click at [408, 411] on textarea "**********" at bounding box center [395, 411] width 267 height 24
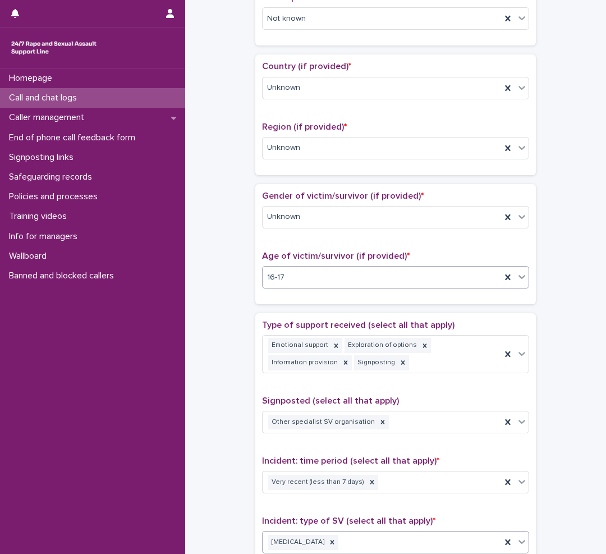
scroll to position [311, 0]
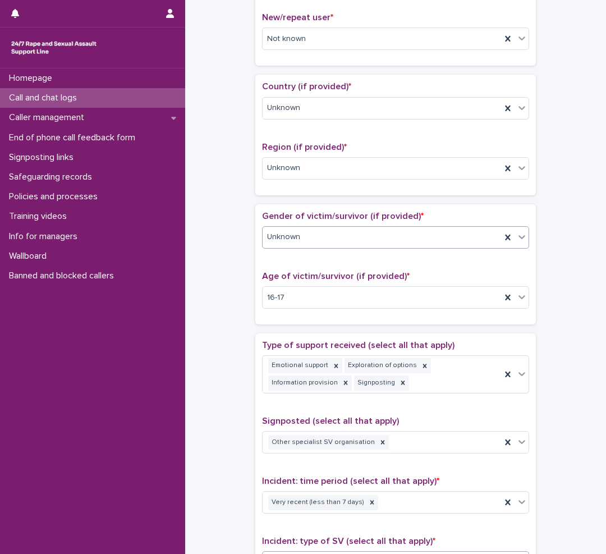
click at [415, 234] on div "Unknown" at bounding box center [382, 237] width 238 height 19
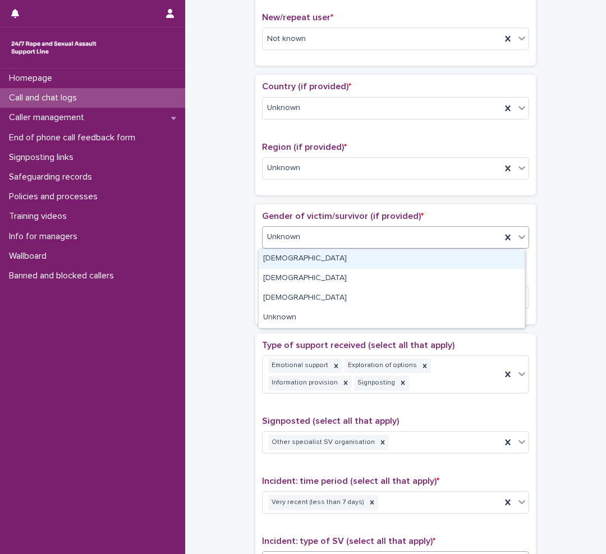
click at [319, 260] on div "[DEMOGRAPHIC_DATA]" at bounding box center [392, 259] width 266 height 20
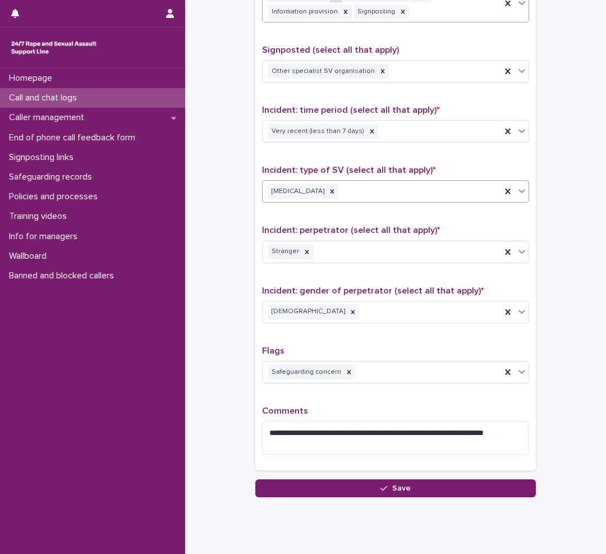
scroll to position [713, 0]
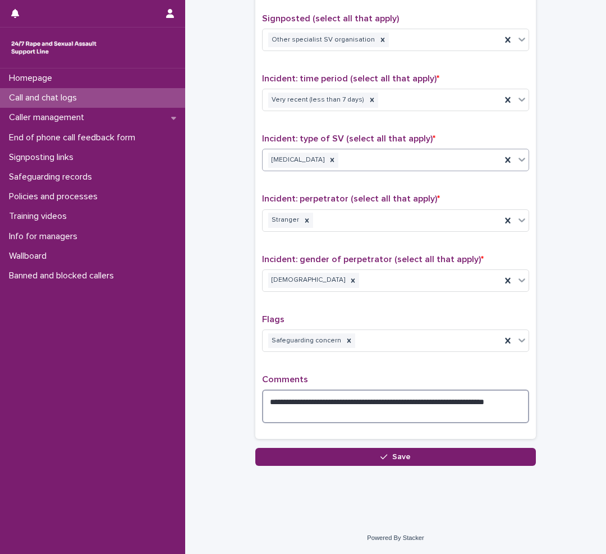
click at [294, 413] on textarea "**********" at bounding box center [395, 406] width 267 height 34
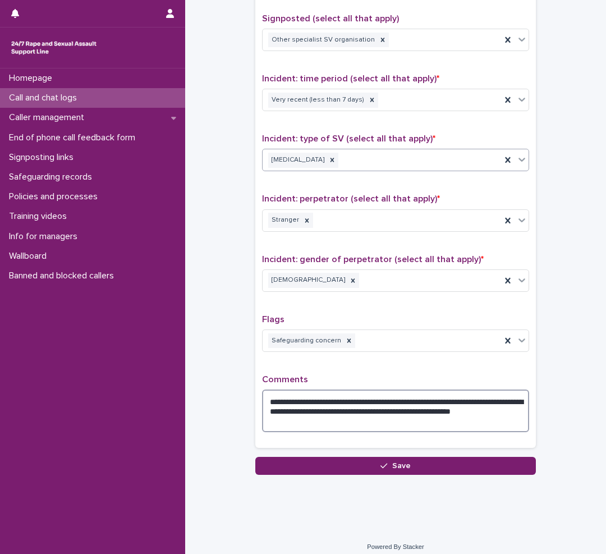
click at [335, 412] on textarea "**********" at bounding box center [395, 410] width 267 height 43
click at [337, 421] on textarea "**********" at bounding box center [395, 410] width 267 height 43
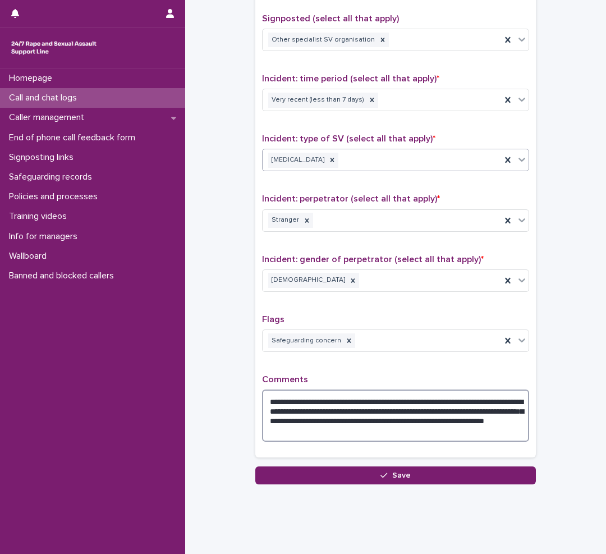
click at [375, 429] on textarea "**********" at bounding box center [395, 415] width 267 height 52
click at [467, 429] on textarea "**********" at bounding box center [395, 415] width 267 height 52
click at [320, 413] on textarea "**********" at bounding box center [395, 415] width 267 height 52
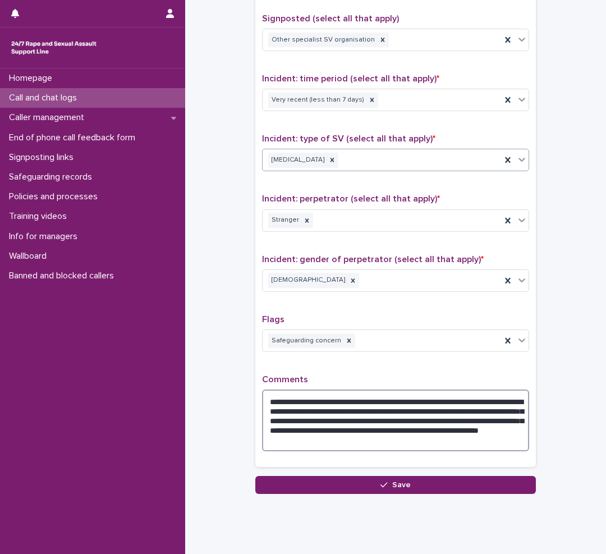
click at [444, 413] on textarea "**********" at bounding box center [395, 420] width 267 height 62
click at [488, 439] on textarea "**********" at bounding box center [395, 420] width 267 height 62
click at [291, 440] on textarea "**********" at bounding box center [395, 420] width 267 height 62
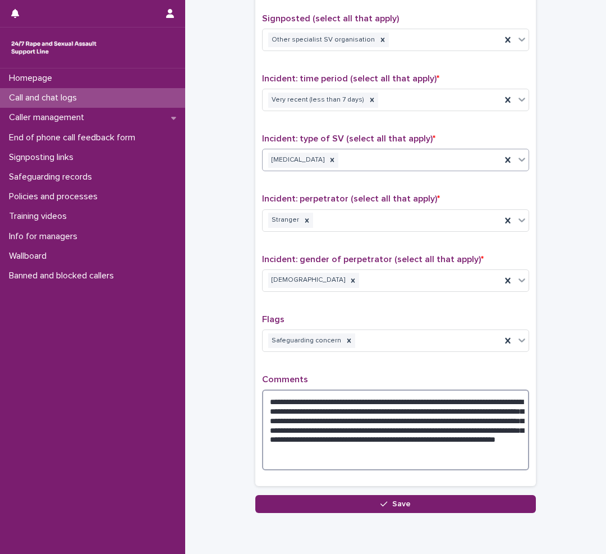
drag, startPoint x: 482, startPoint y: 440, endPoint x: 455, endPoint y: 436, distance: 27.2
click at [455, 436] on textarea "**********" at bounding box center [395, 429] width 267 height 81
click at [481, 441] on textarea "**********" at bounding box center [395, 429] width 267 height 81
click at [331, 448] on textarea "**********" at bounding box center [395, 429] width 267 height 81
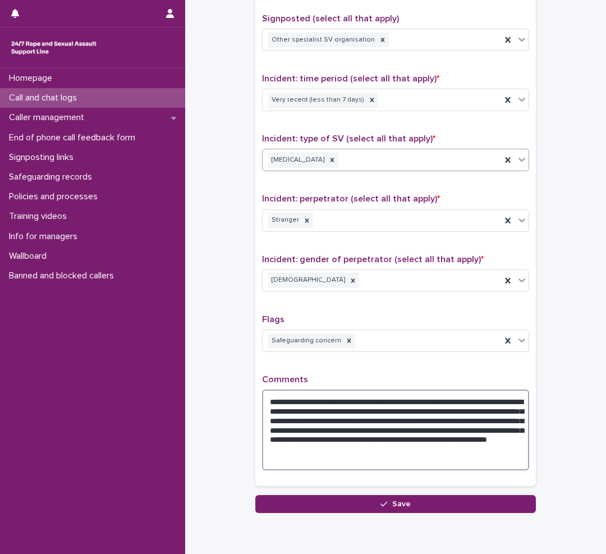
click at [407, 446] on textarea "**********" at bounding box center [395, 429] width 267 height 81
click at [362, 457] on textarea "**********" at bounding box center [395, 429] width 267 height 81
click at [406, 458] on textarea "**********" at bounding box center [395, 429] width 267 height 81
click at [477, 459] on textarea "**********" at bounding box center [395, 429] width 267 height 81
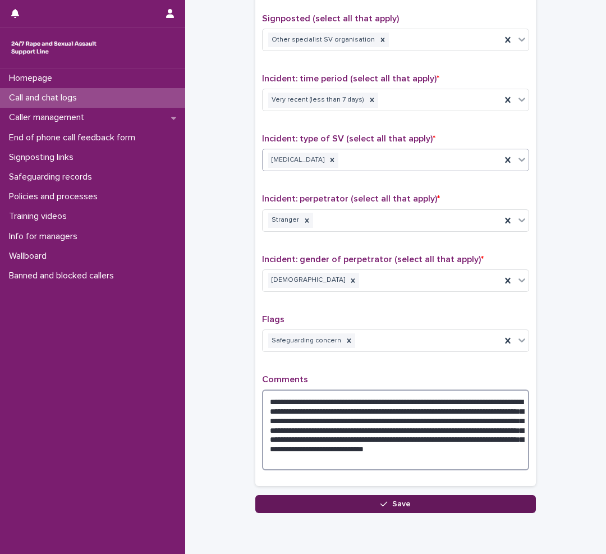
type textarea "**********"
click at [366, 501] on button "Save" at bounding box center [395, 504] width 280 height 18
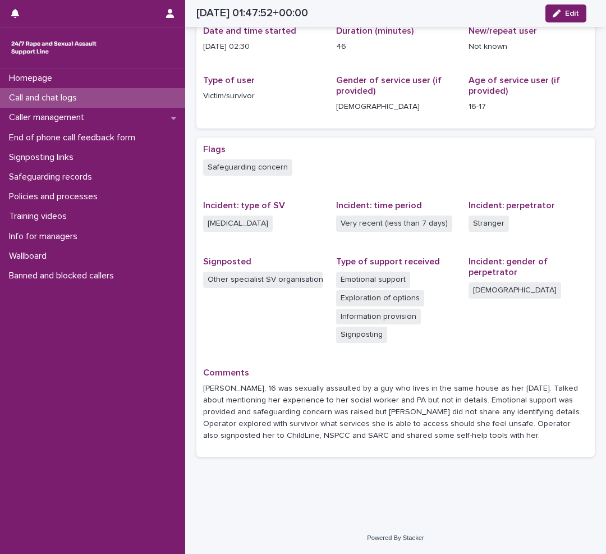
scroll to position [107, 0]
click at [82, 98] on p "Call and chat logs" at bounding box center [44, 98] width 81 height 11
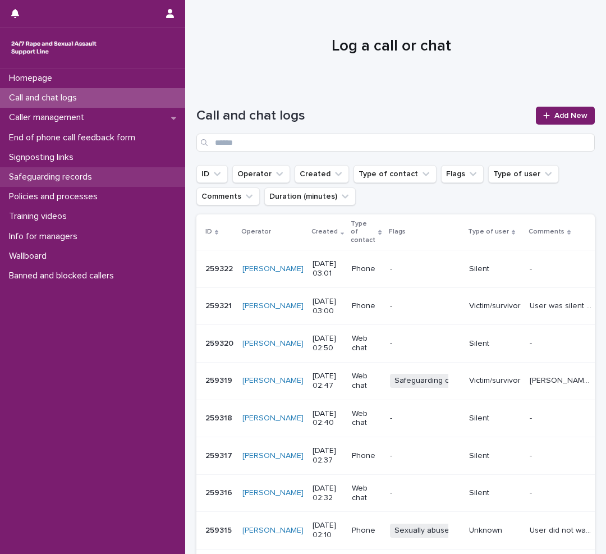
click at [59, 178] on p "Safeguarding records" at bounding box center [52, 177] width 96 height 11
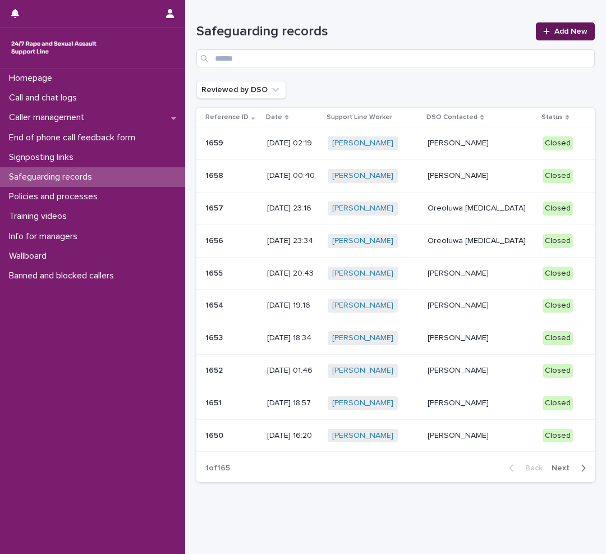
click at [557, 32] on span "Add New" at bounding box center [570, 31] width 33 height 8
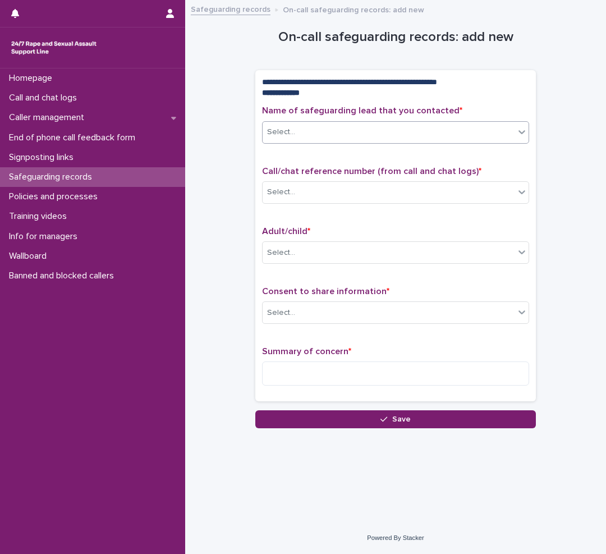
click at [343, 134] on div "Select..." at bounding box center [389, 132] width 252 height 19
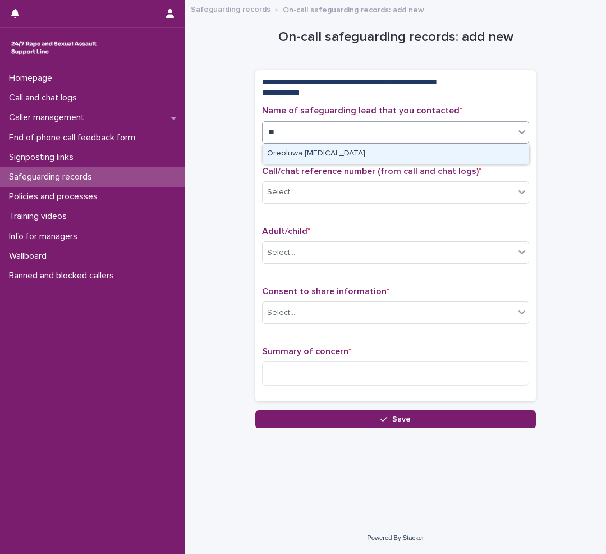
type input "***"
click at [320, 153] on div "Oreoluwa [MEDICAL_DATA]" at bounding box center [396, 154] width 266 height 20
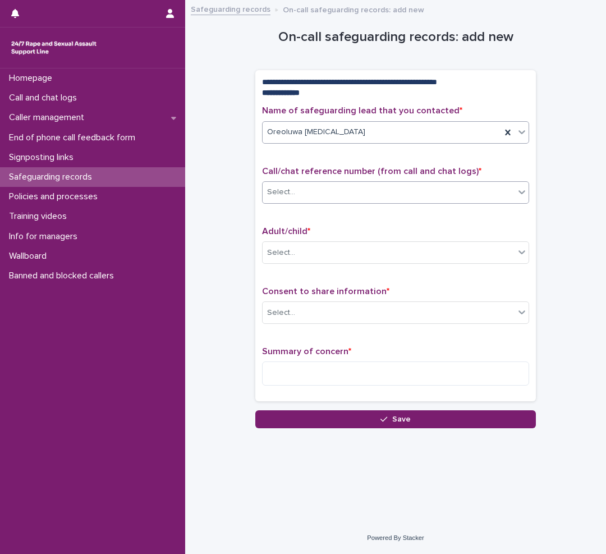
click at [307, 186] on div "Select..." at bounding box center [389, 192] width 252 height 19
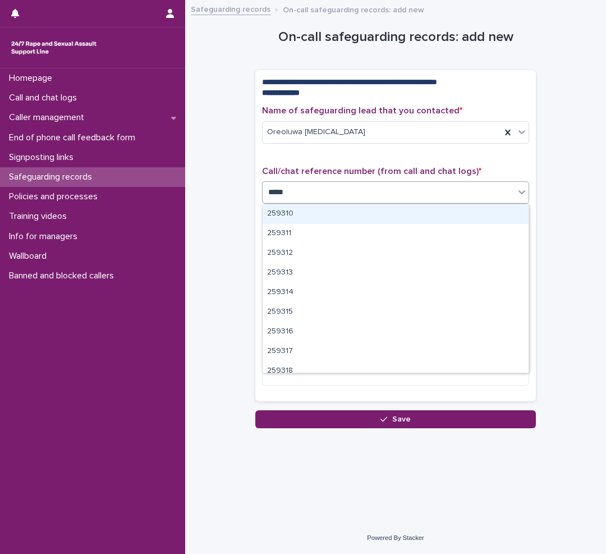
type input "******"
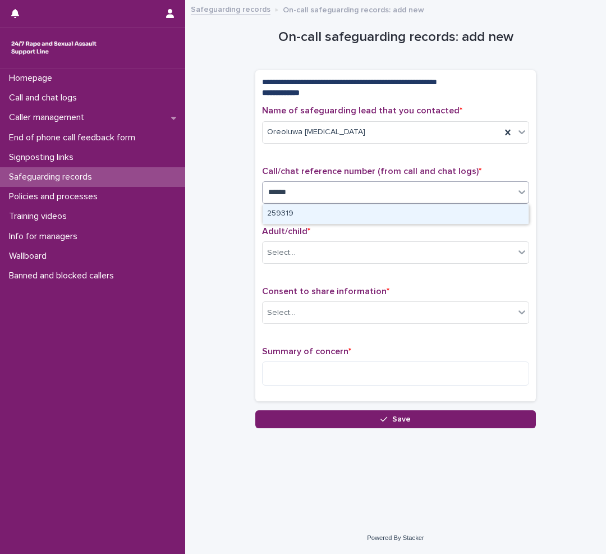
click at [313, 210] on div "259319" at bounding box center [396, 214] width 266 height 20
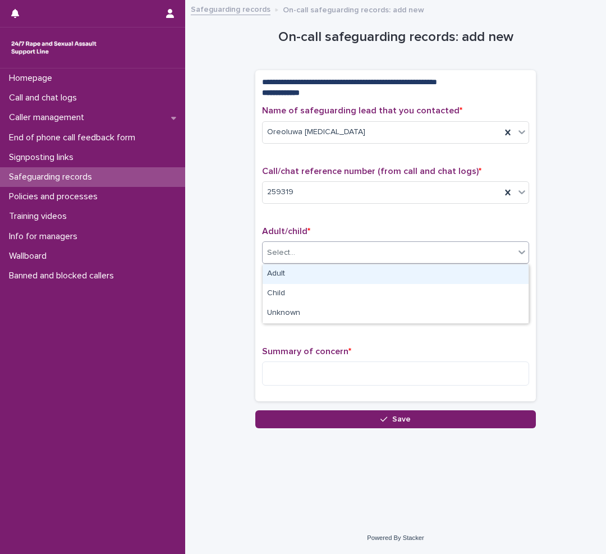
click at [304, 248] on div "Select..." at bounding box center [389, 252] width 252 height 19
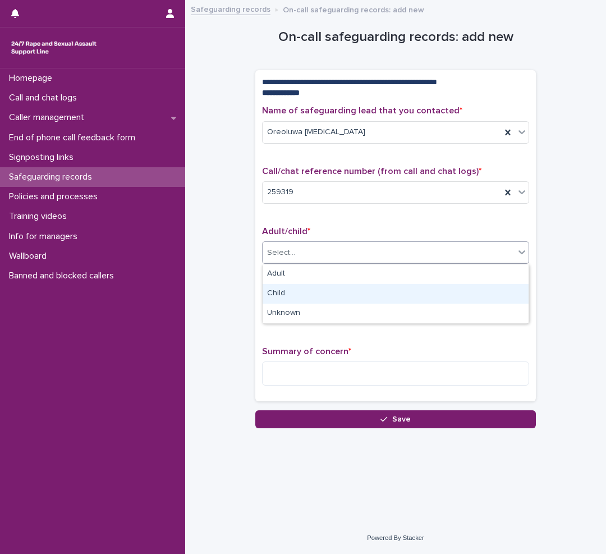
click at [280, 291] on div "Child" at bounding box center [396, 294] width 266 height 20
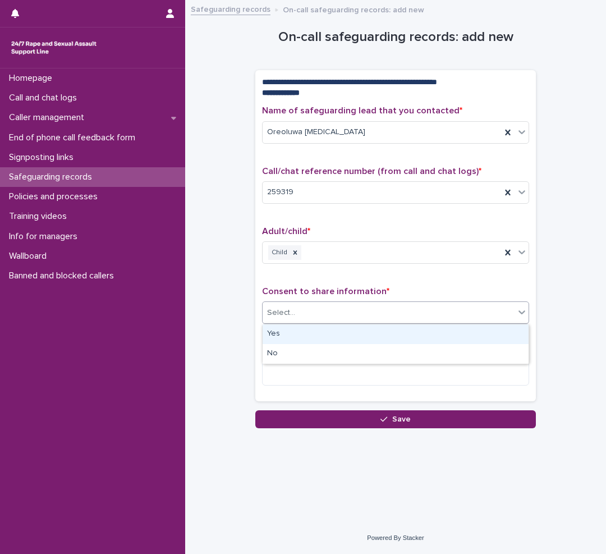
click at [287, 311] on div "Select..." at bounding box center [281, 313] width 28 height 12
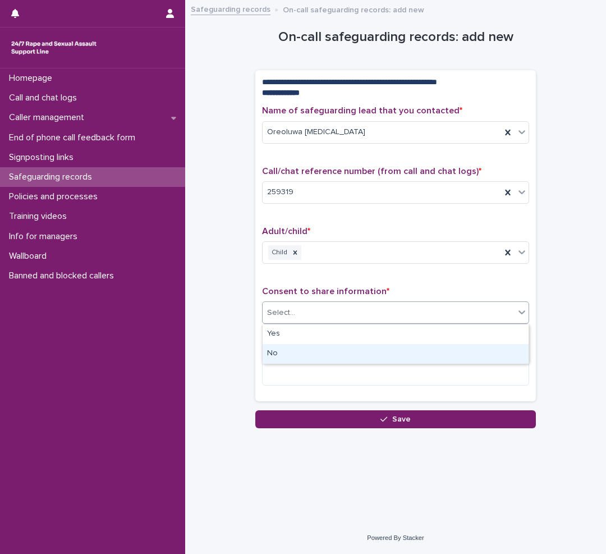
click at [278, 349] on div "No" at bounding box center [396, 354] width 266 height 20
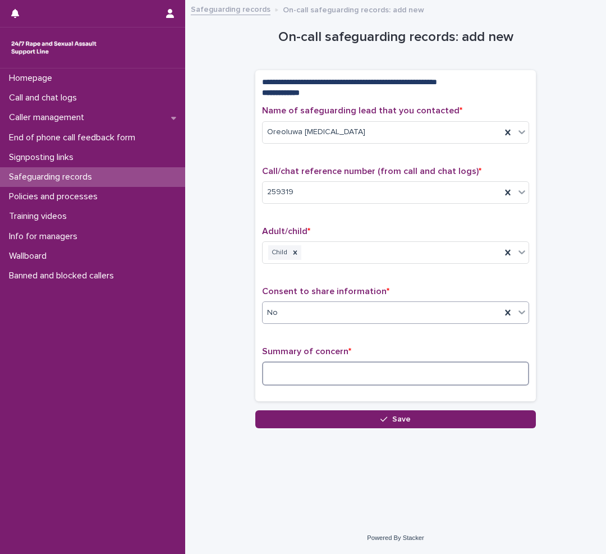
click at [275, 364] on textarea at bounding box center [395, 373] width 267 height 24
paste textarea "**********"
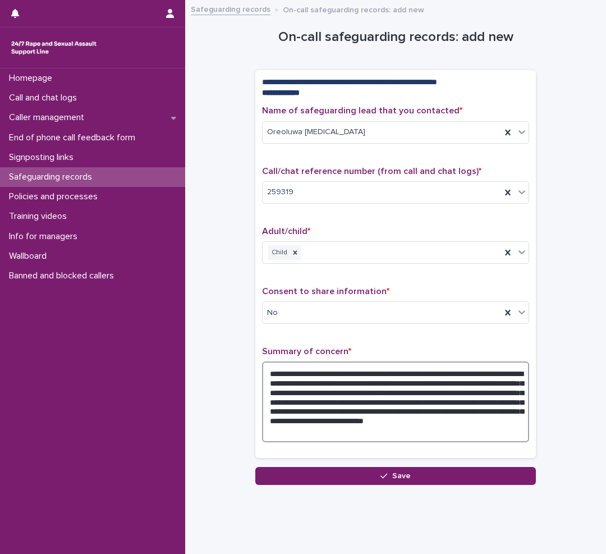
click at [376, 373] on textarea "**********" at bounding box center [395, 401] width 267 height 81
click at [368, 383] on textarea "**********" at bounding box center [395, 401] width 267 height 81
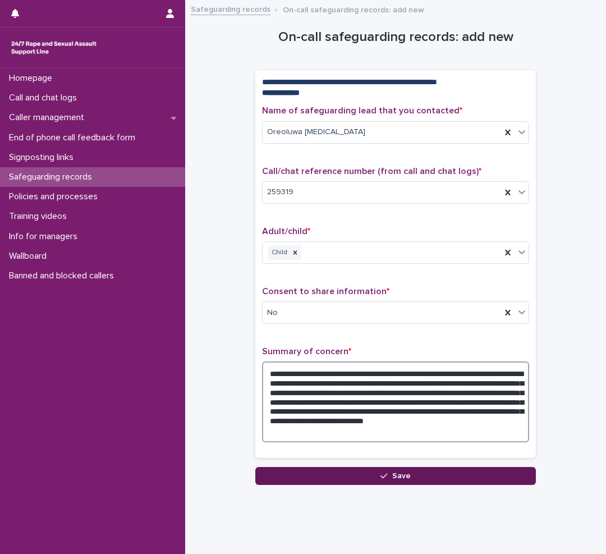
type textarea "**********"
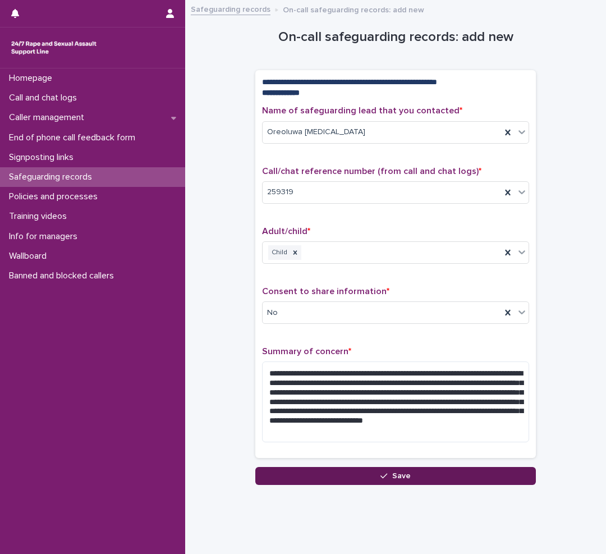
click at [335, 468] on button "Save" at bounding box center [395, 476] width 280 height 18
click at [335, 468] on div "Loading... Saving…" at bounding box center [395, 280] width 280 height 408
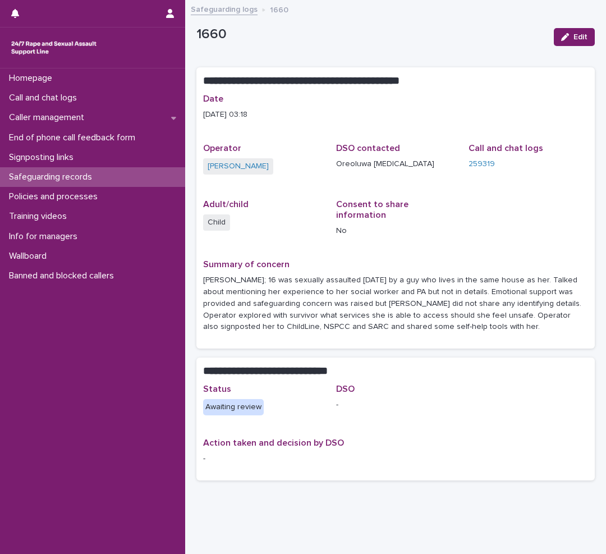
click at [58, 178] on p "Safeguarding records" at bounding box center [52, 177] width 96 height 11
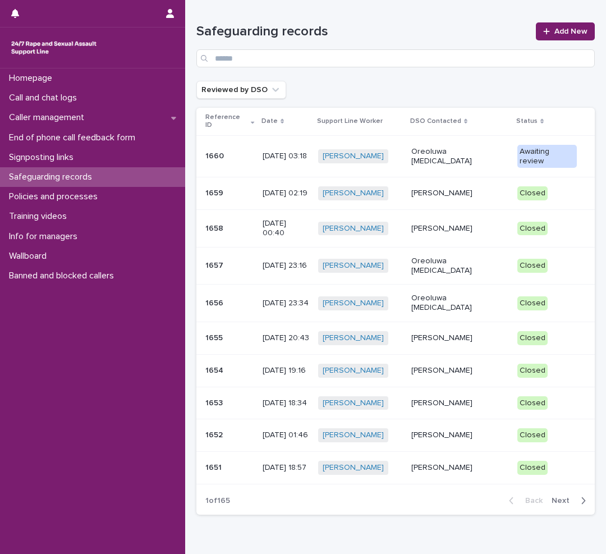
click at [478, 188] on p "[PERSON_NAME]" at bounding box center [459, 193] width 97 height 10
click at [484, 188] on p "[PERSON_NAME]" at bounding box center [459, 193] width 97 height 10
click at [461, 188] on p "[PERSON_NAME]" at bounding box center [459, 193] width 97 height 10
click at [464, 224] on p "[PERSON_NAME]" at bounding box center [459, 229] width 97 height 10
click at [76, 99] on p "Call and chat logs" at bounding box center [44, 98] width 81 height 11
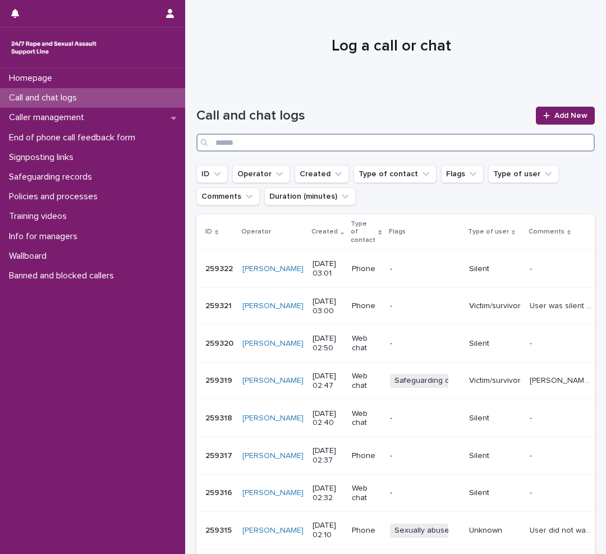
click at [371, 143] on input "Search" at bounding box center [395, 143] width 398 height 18
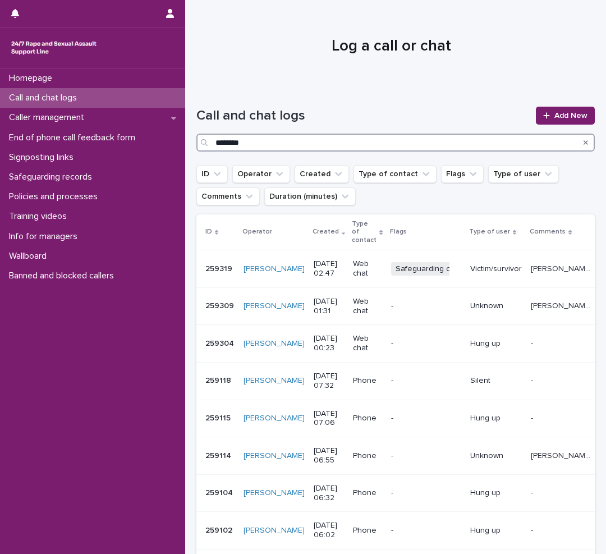
type input "********"
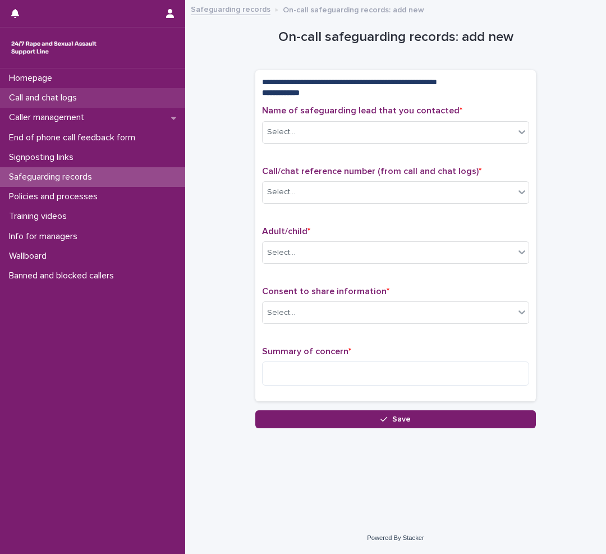
click at [46, 95] on p "Call and chat logs" at bounding box center [44, 98] width 81 height 11
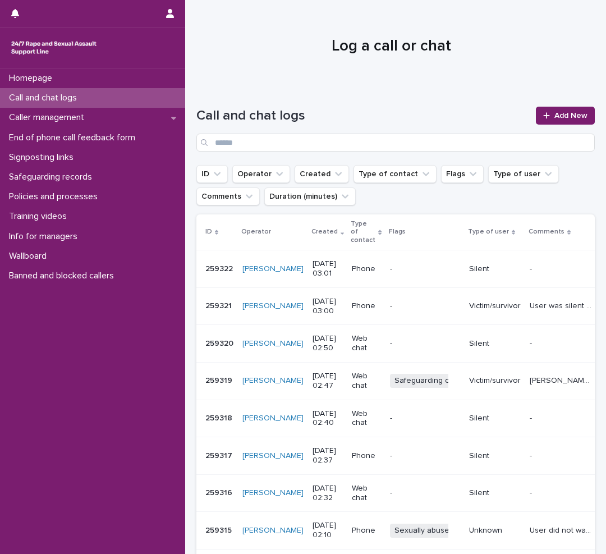
click at [530, 379] on p "[PERSON_NAME]; 16 was sexually assaulted by a guy who lives in the same house a…" at bounding box center [562, 380] width 65 height 12
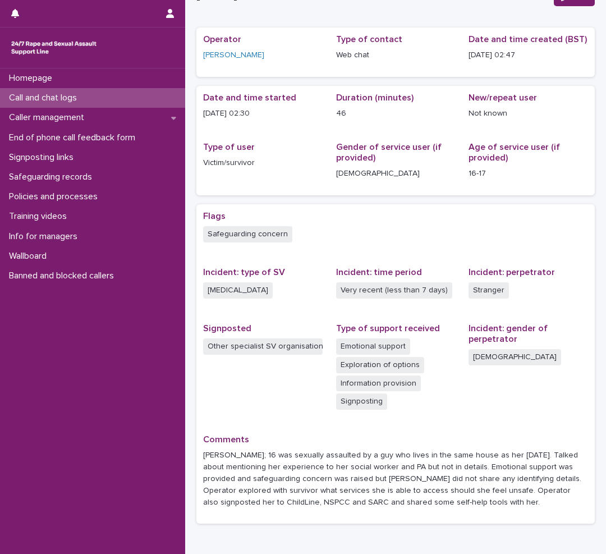
scroll to position [107, 0]
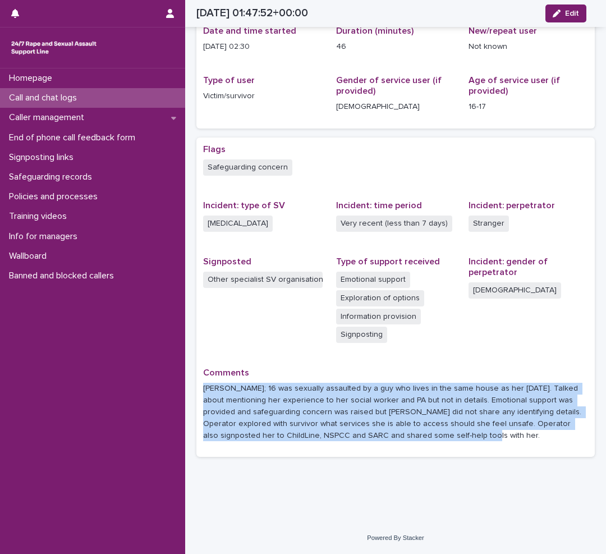
drag, startPoint x: 447, startPoint y: 433, endPoint x: 204, endPoint y: 388, distance: 246.6
click at [204, 388] on p "[PERSON_NAME]; 16 was sexually assaulted by a guy who lives in the same house a…" at bounding box center [395, 412] width 385 height 58
copy p "[PERSON_NAME]; 16 was sexually assaulted by a guy who lives in the same house a…"
